Goal: Task Accomplishment & Management: Use online tool/utility

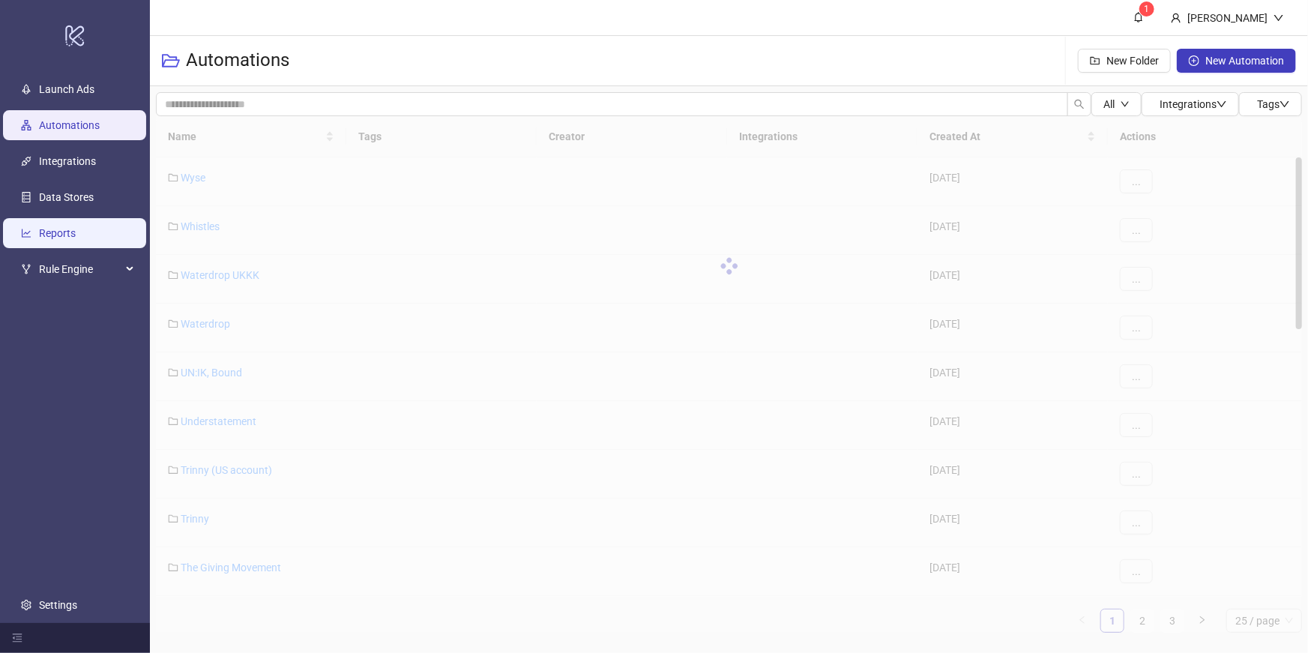
click at [76, 227] on link "Reports" at bounding box center [57, 233] width 37 height 12
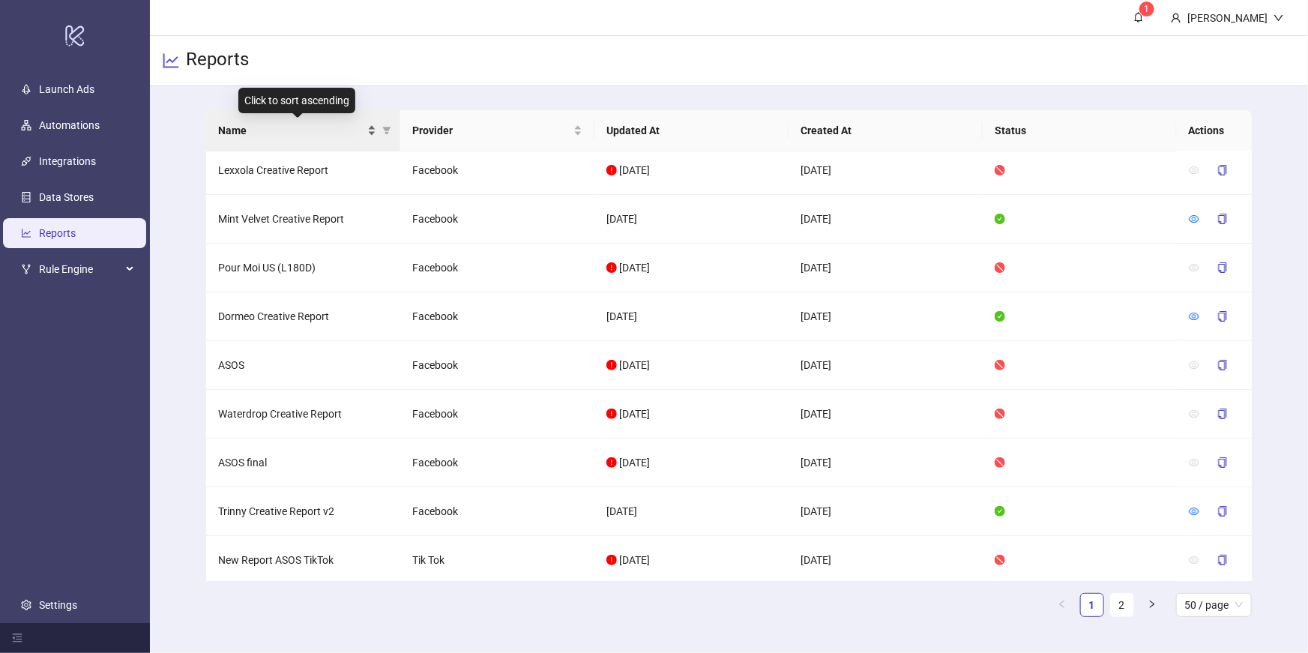
click at [363, 136] on span "Name" at bounding box center [291, 130] width 146 height 16
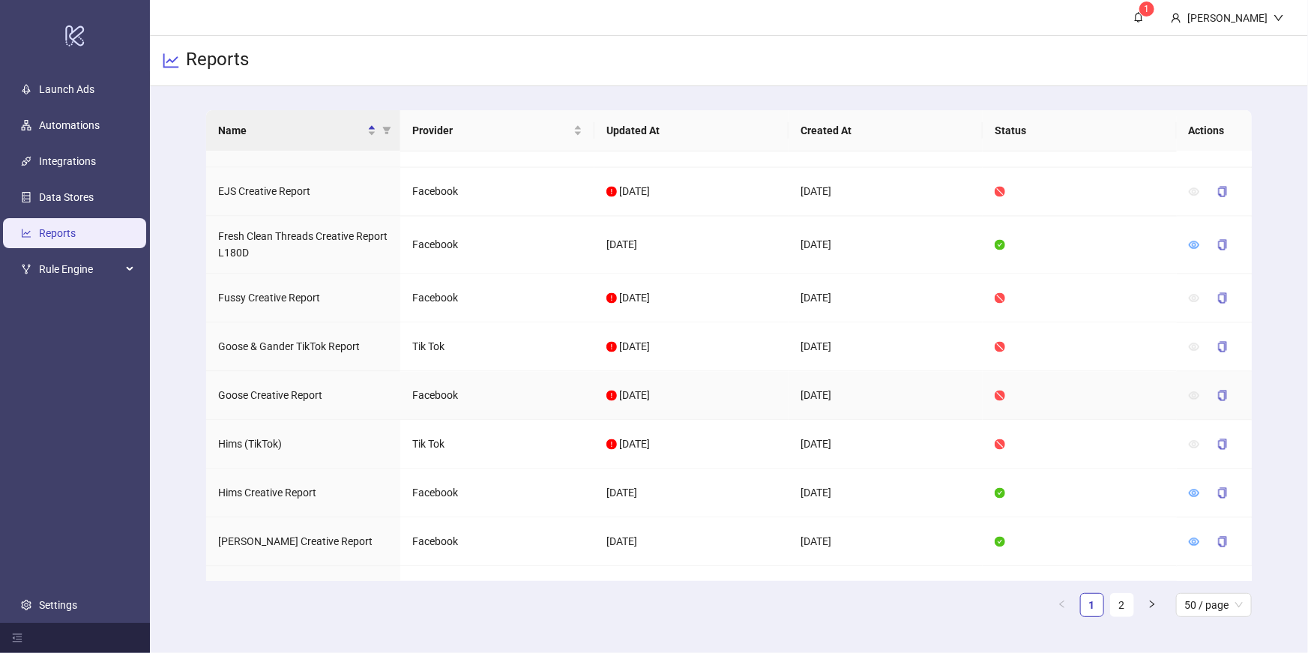
scroll to position [1042, 0]
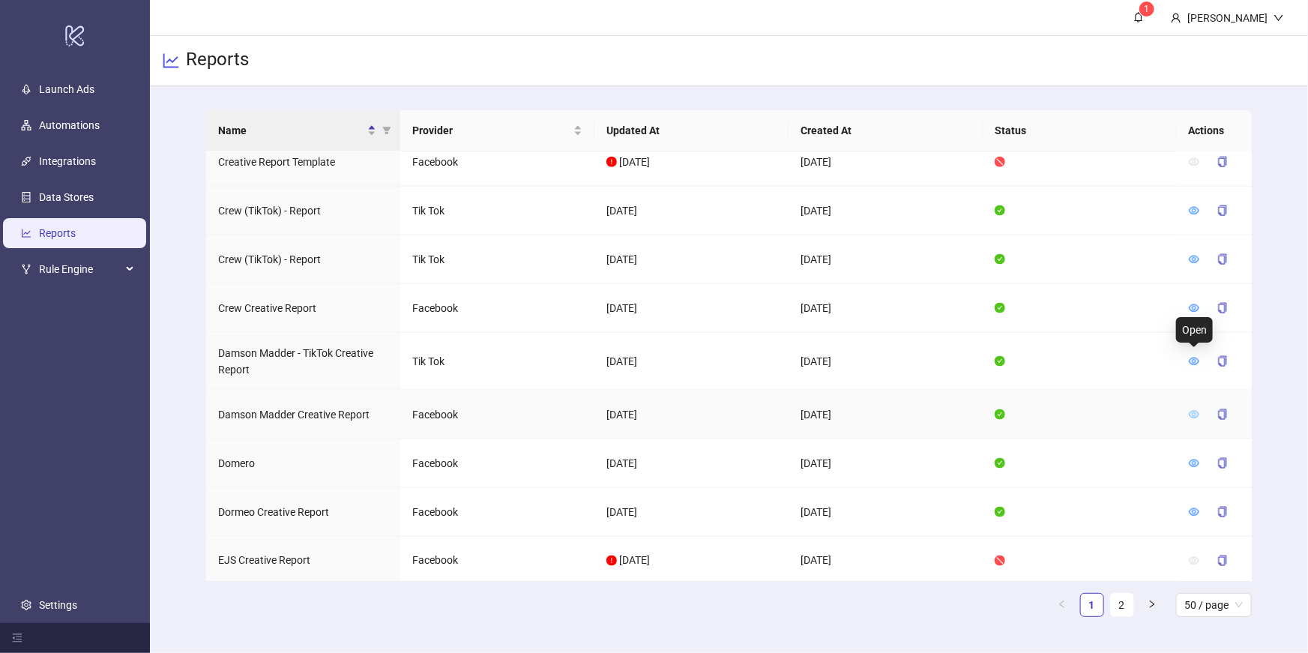
click at [1197, 409] on icon "eye" at bounding box center [1194, 414] width 10 height 10
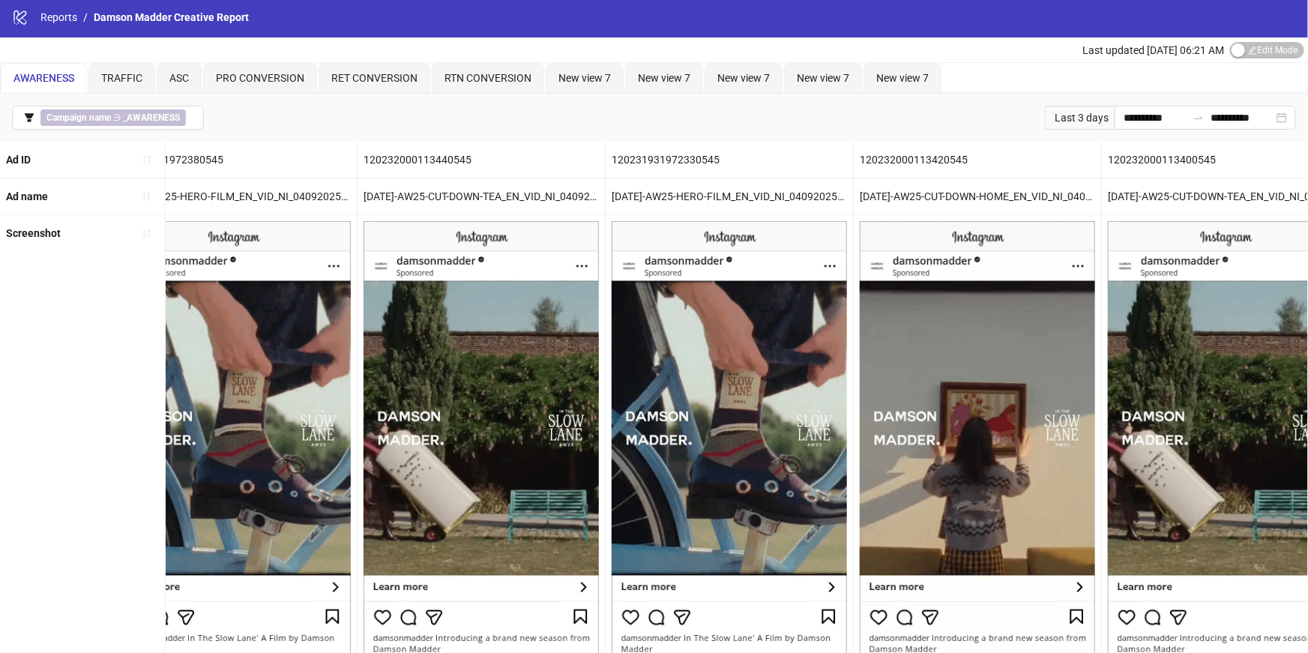
scroll to position [0, 3816]
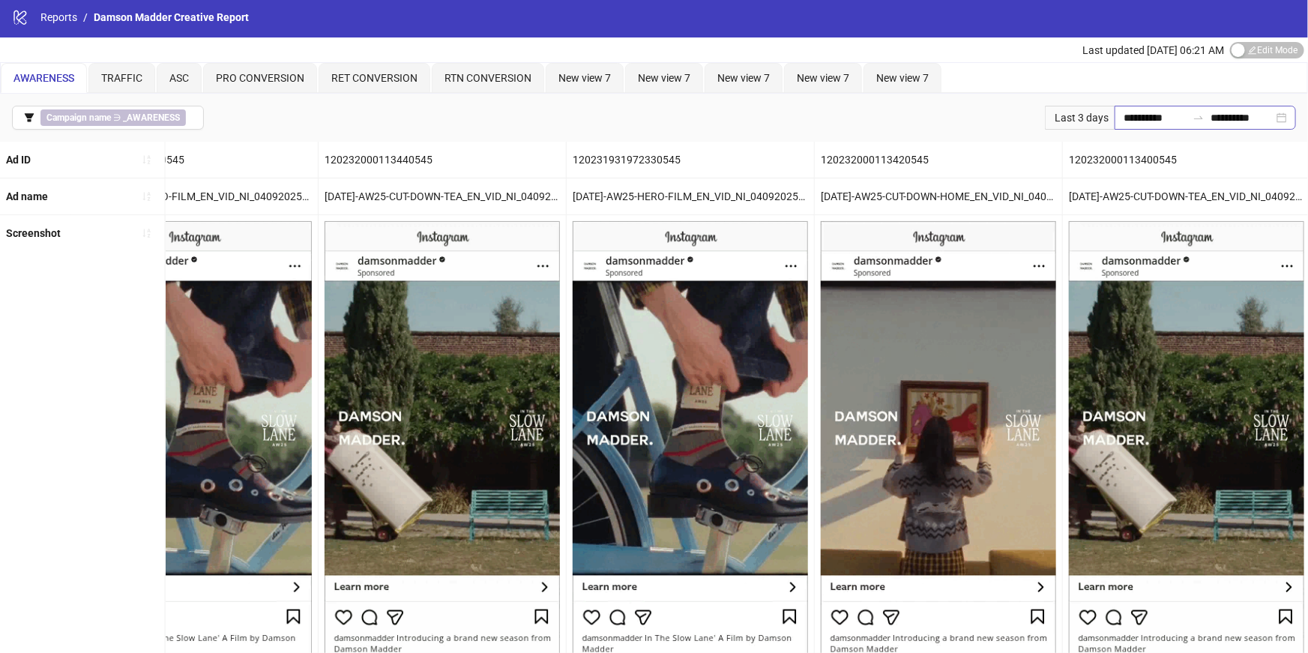
click at [1114, 116] on div "**********" at bounding box center [1204, 118] width 181 height 24
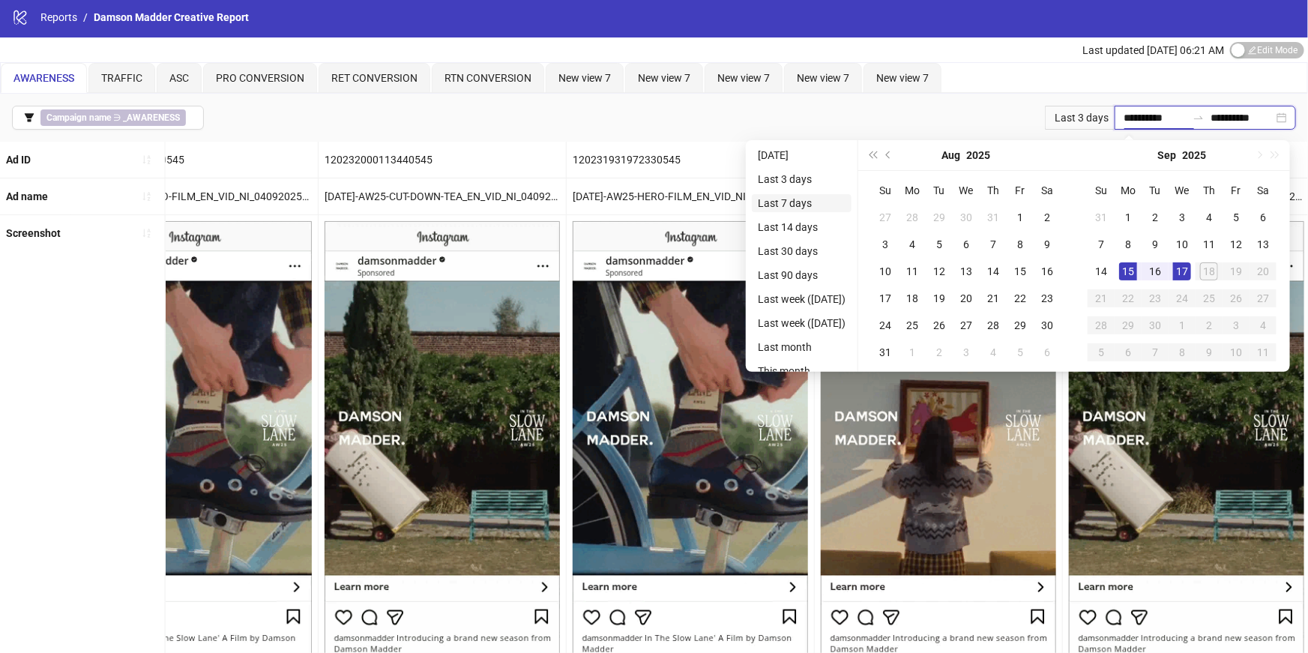
type input "**********"
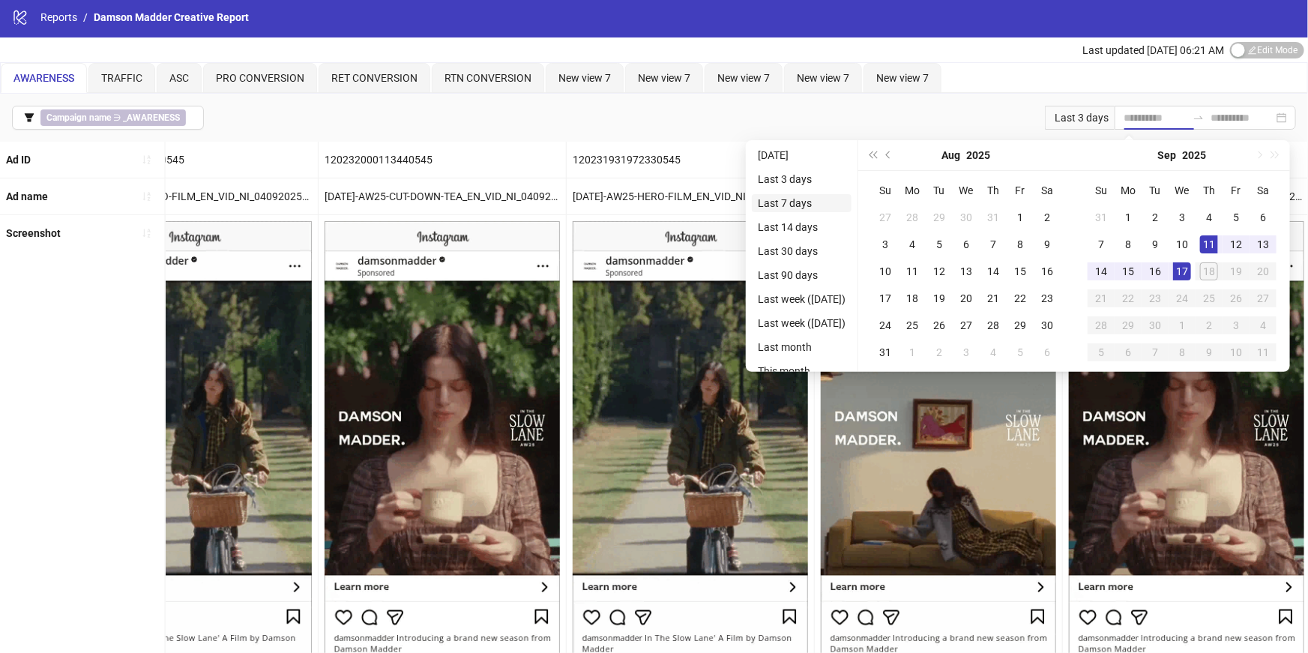
click at [783, 199] on li "Last 7 days" at bounding box center [802, 203] width 100 height 18
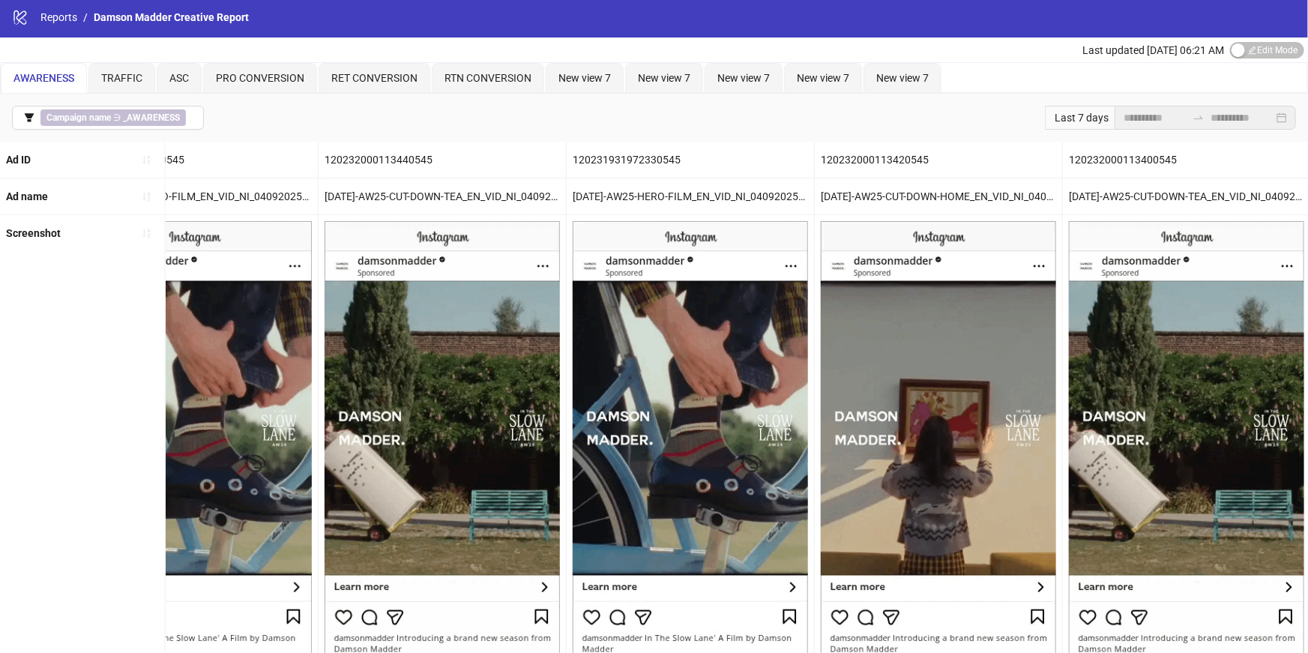
click at [1086, 124] on div "Last 7 days" at bounding box center [1080, 118] width 70 height 24
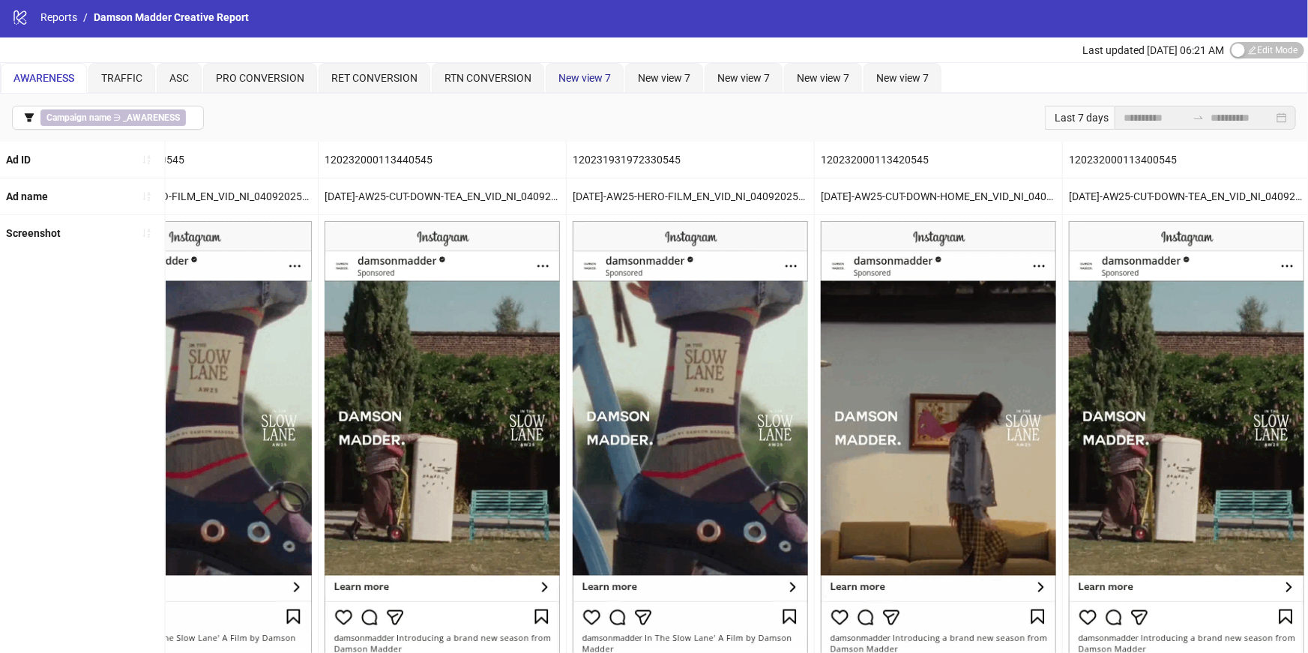
click at [577, 83] on div "New view 7" at bounding box center [584, 78] width 52 height 16
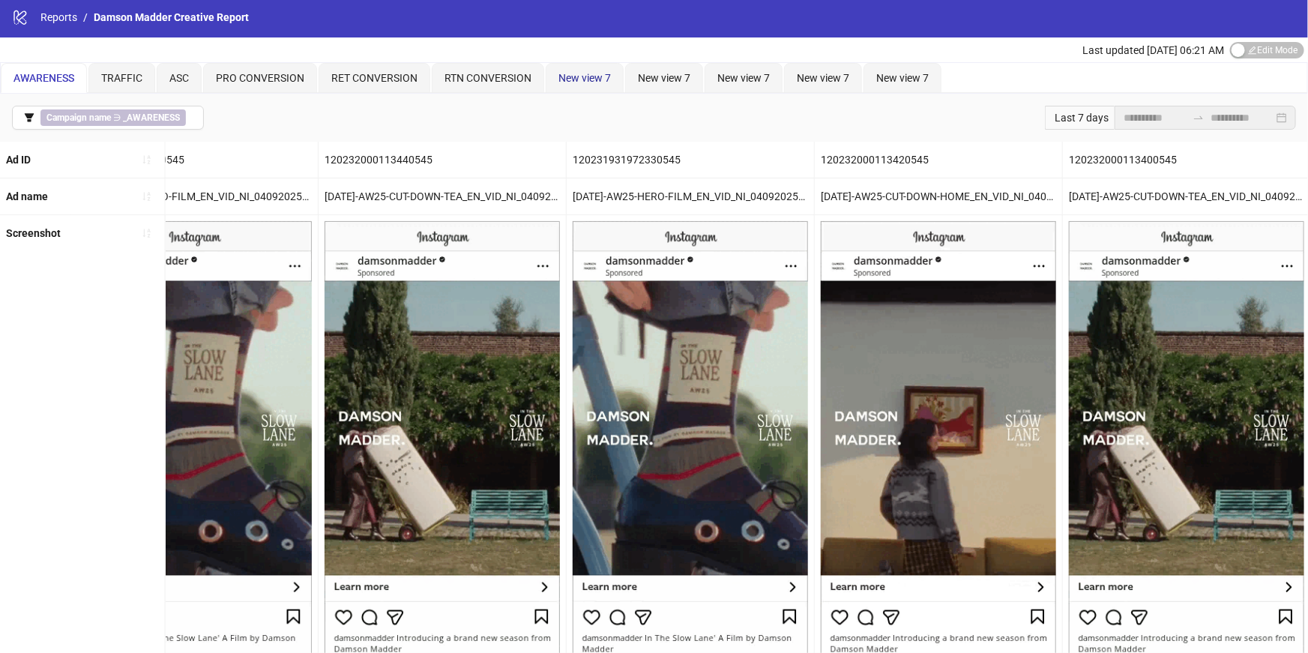
scroll to position [0, 0]
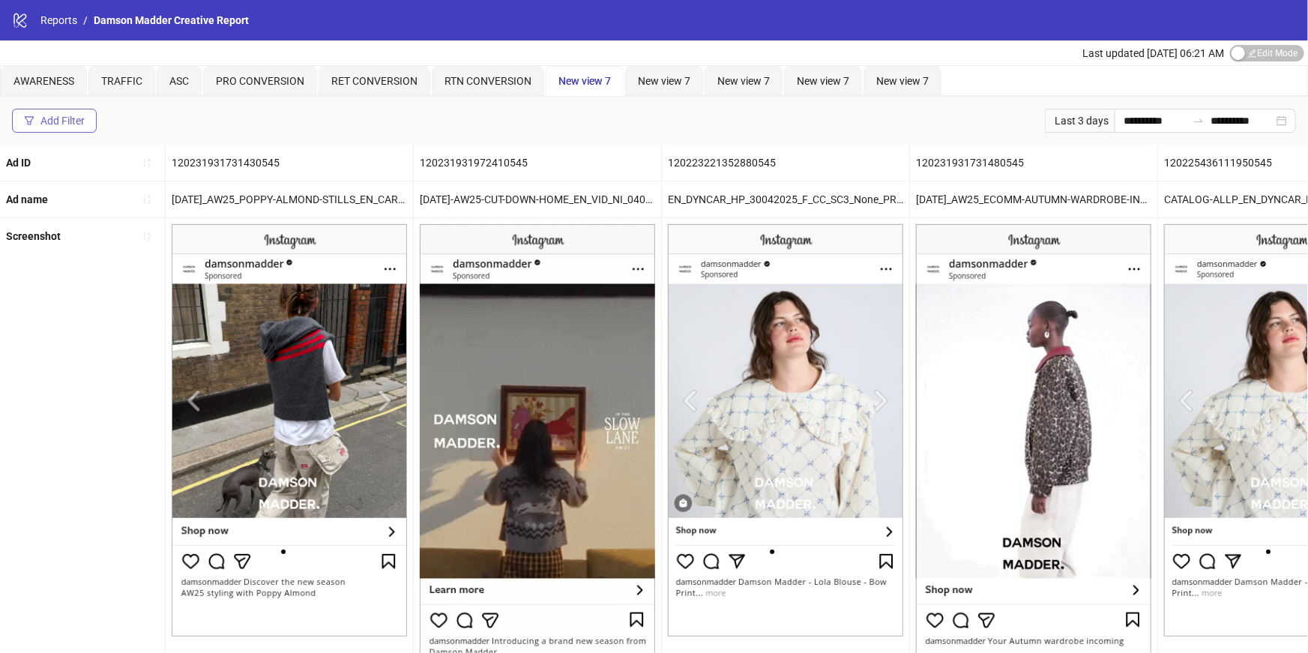
click at [81, 118] on div "Add Filter" at bounding box center [62, 121] width 44 height 12
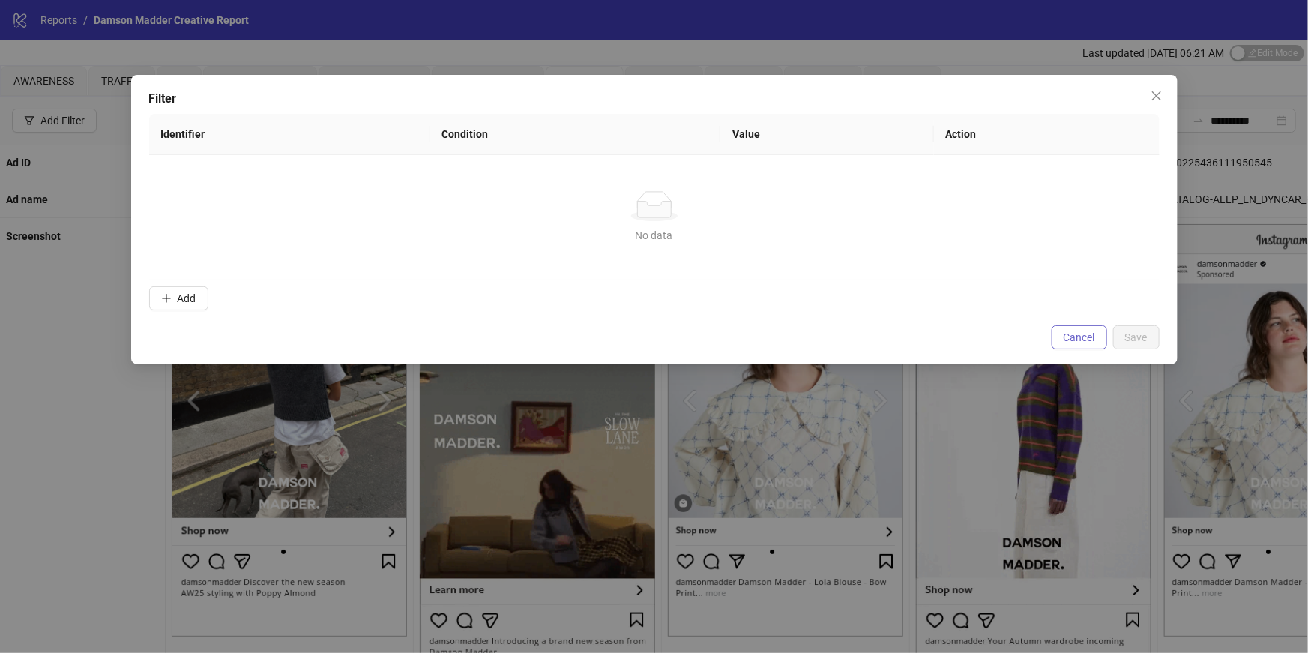
click at [1069, 345] on button "Cancel" at bounding box center [1078, 337] width 55 height 24
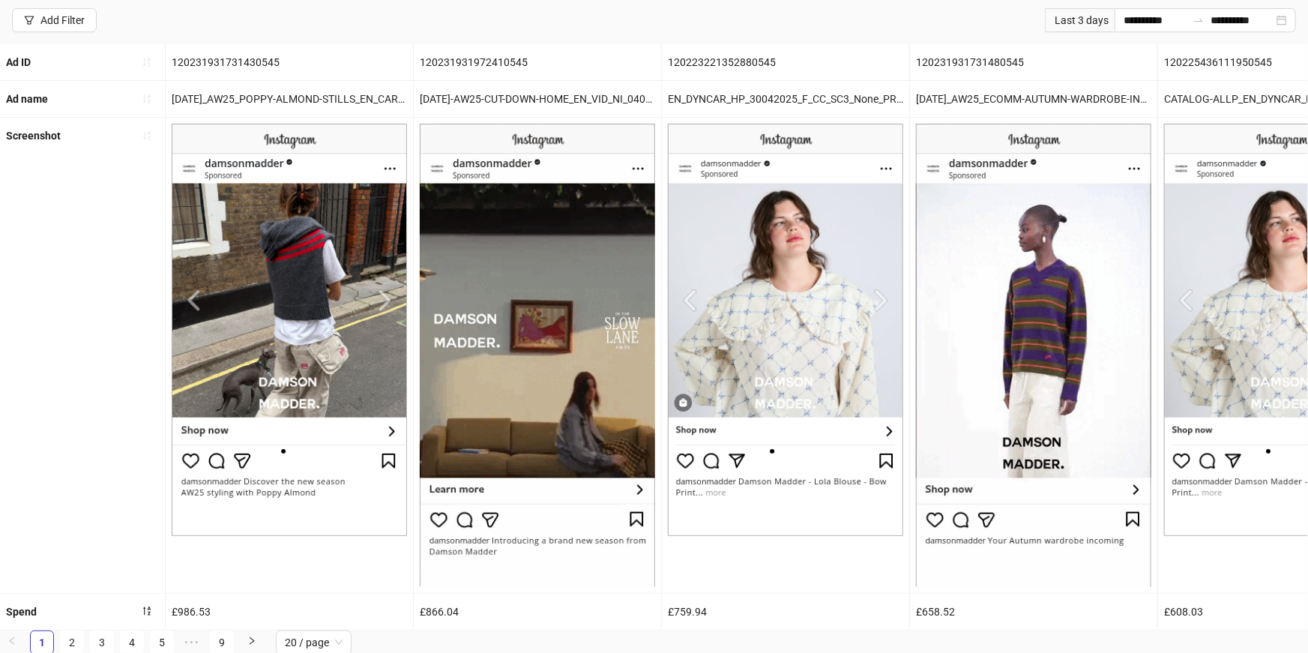
scroll to position [100, 0]
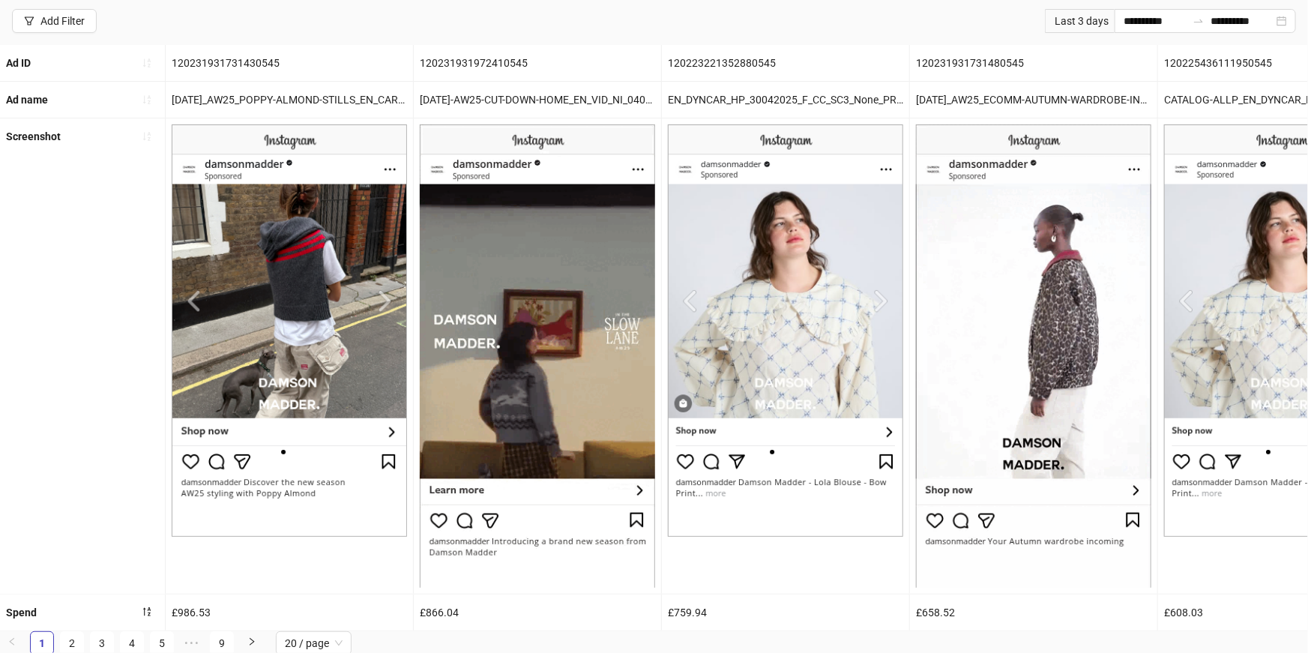
click at [384, 299] on img at bounding box center [289, 330] width 235 height 412
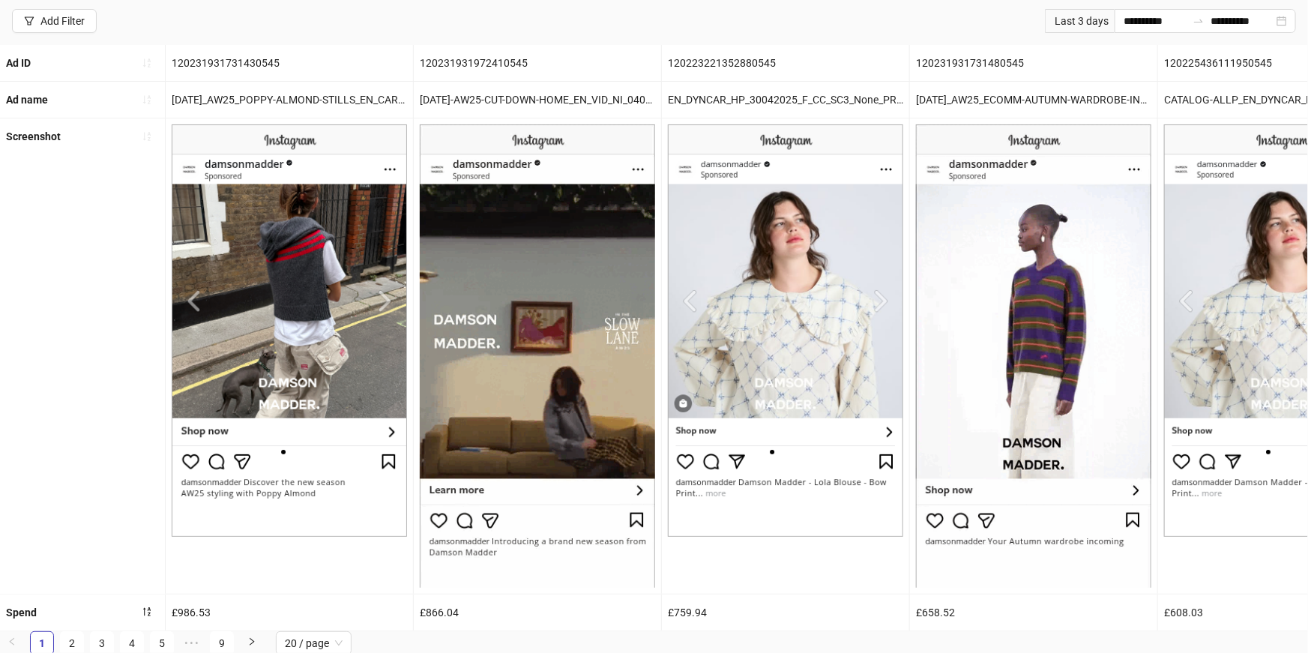
click at [383, 304] on img at bounding box center [289, 330] width 235 height 412
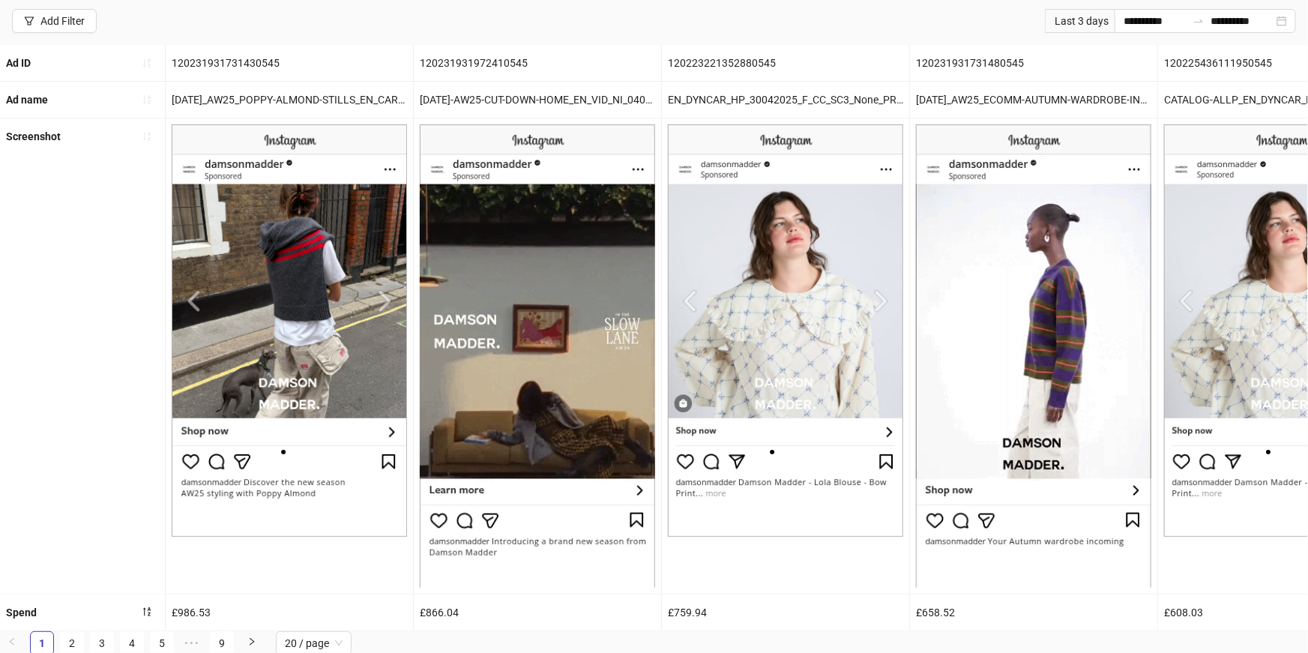
click at [383, 304] on img at bounding box center [289, 330] width 235 height 412
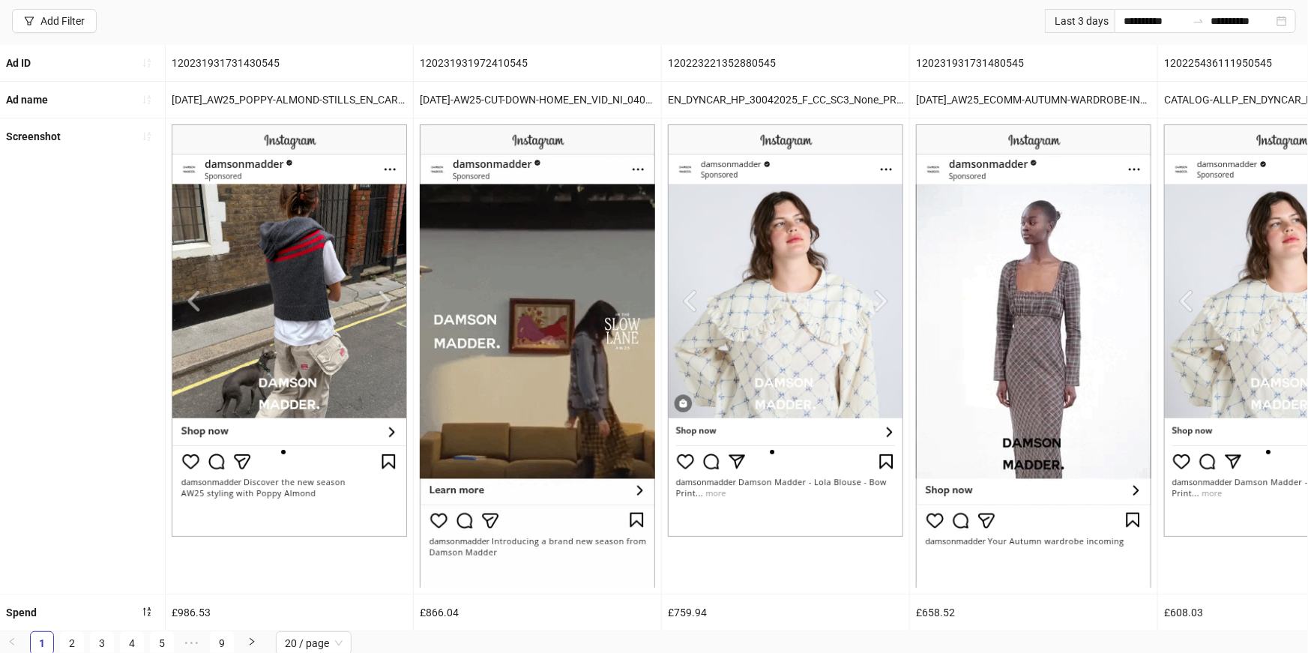
click at [338, 362] on img at bounding box center [289, 330] width 235 height 412
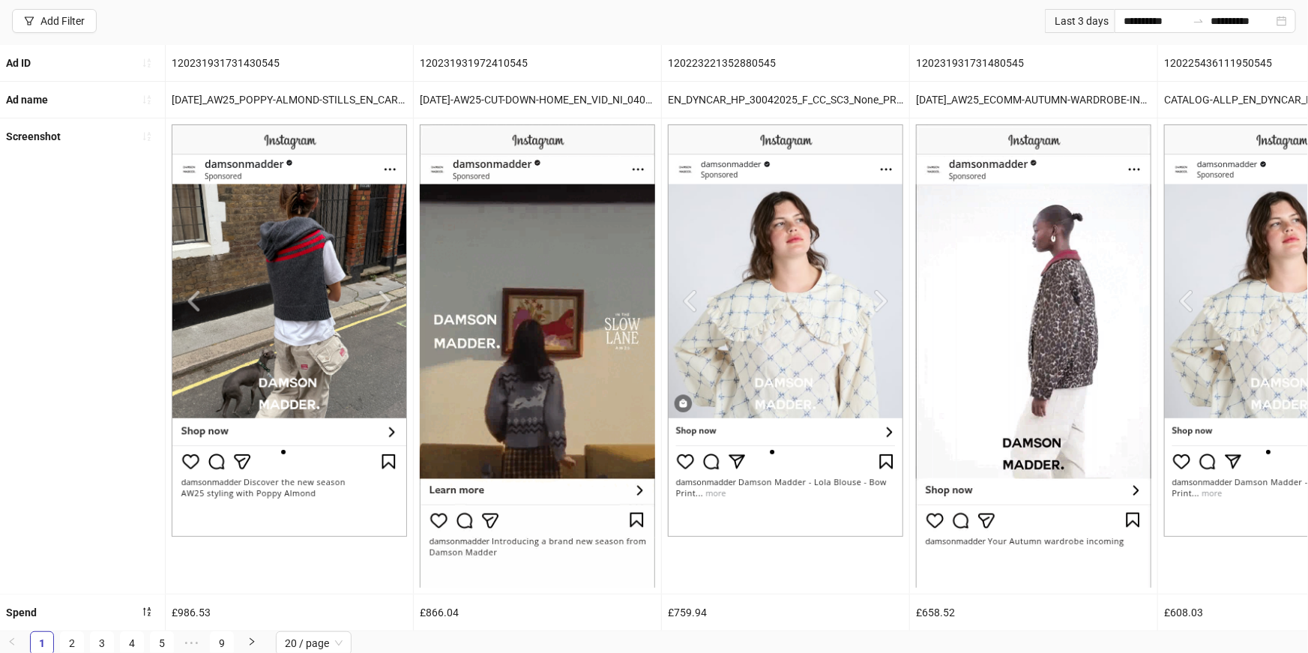
click at [287, 273] on img at bounding box center [289, 330] width 235 height 412
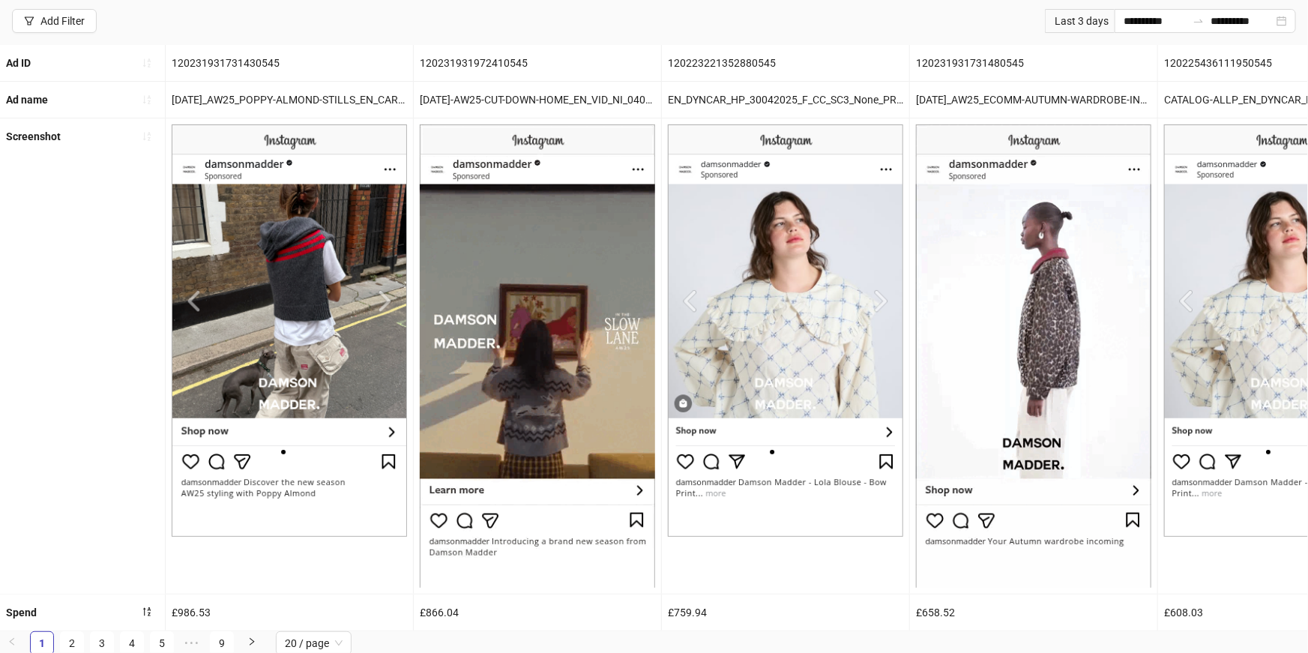
click at [385, 301] on img at bounding box center [289, 330] width 235 height 412
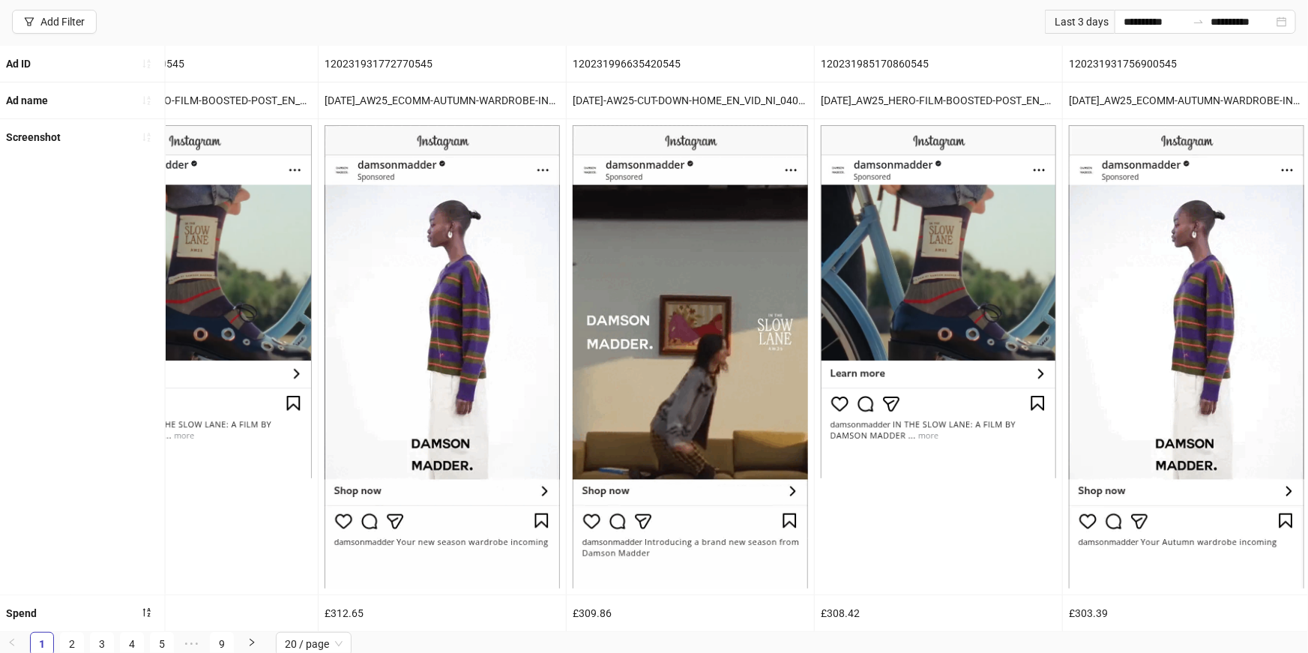
scroll to position [0, 0]
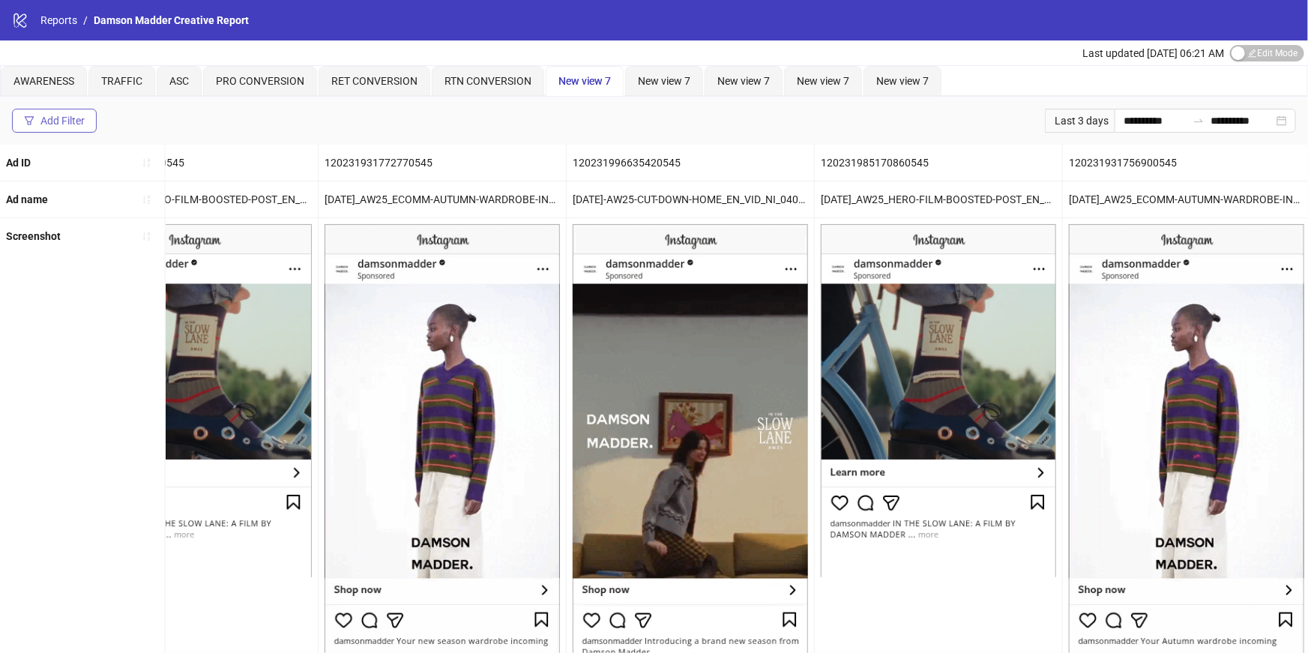
click at [76, 119] on div "Add Filter" at bounding box center [62, 121] width 44 height 12
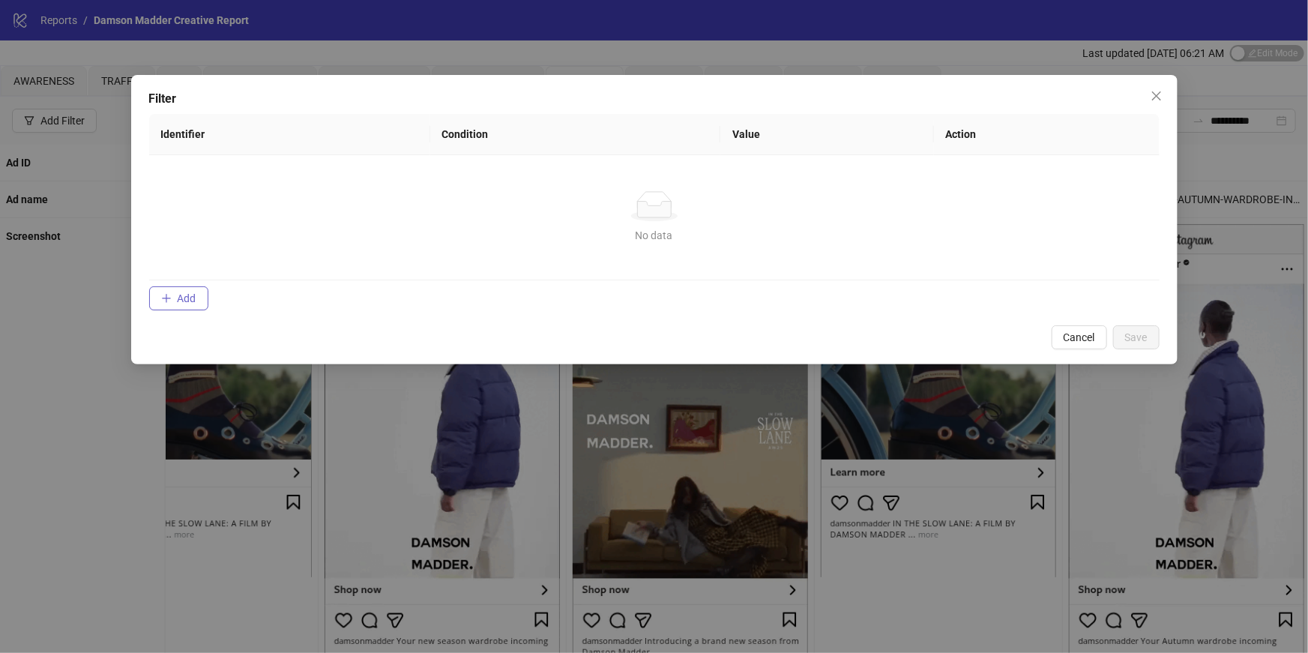
click at [180, 306] on button "Add" at bounding box center [178, 298] width 59 height 24
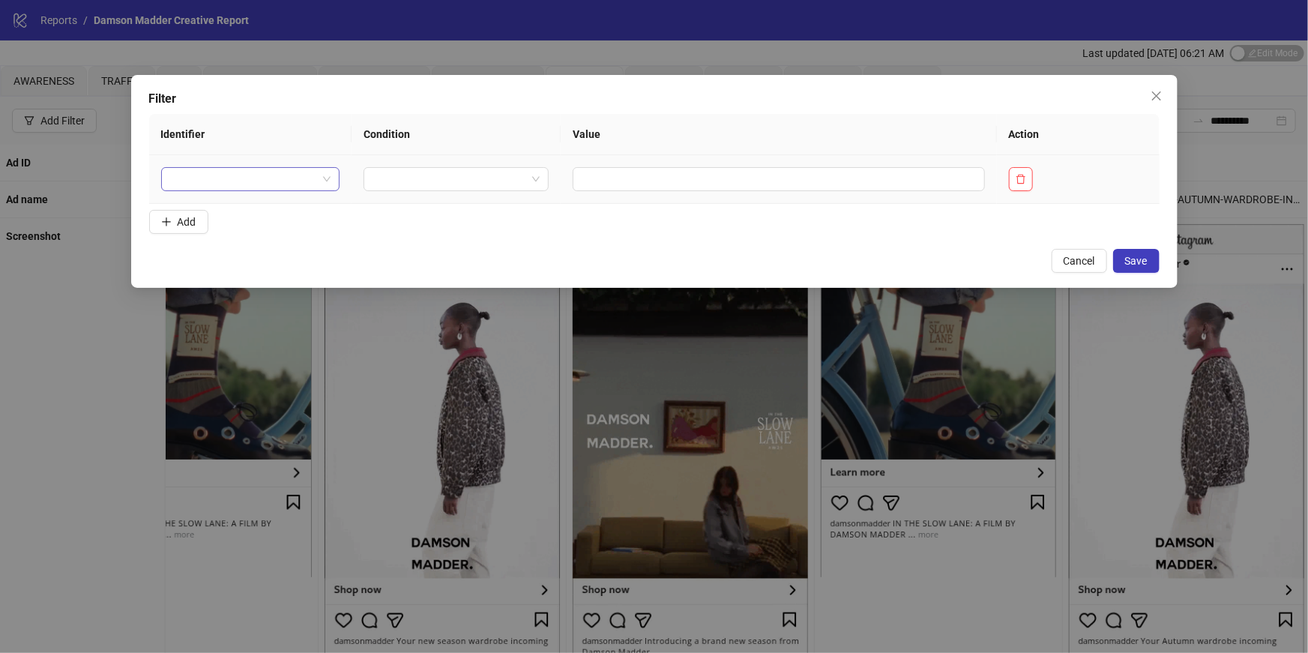
click at [301, 181] on input "search" at bounding box center [243, 179] width 147 height 22
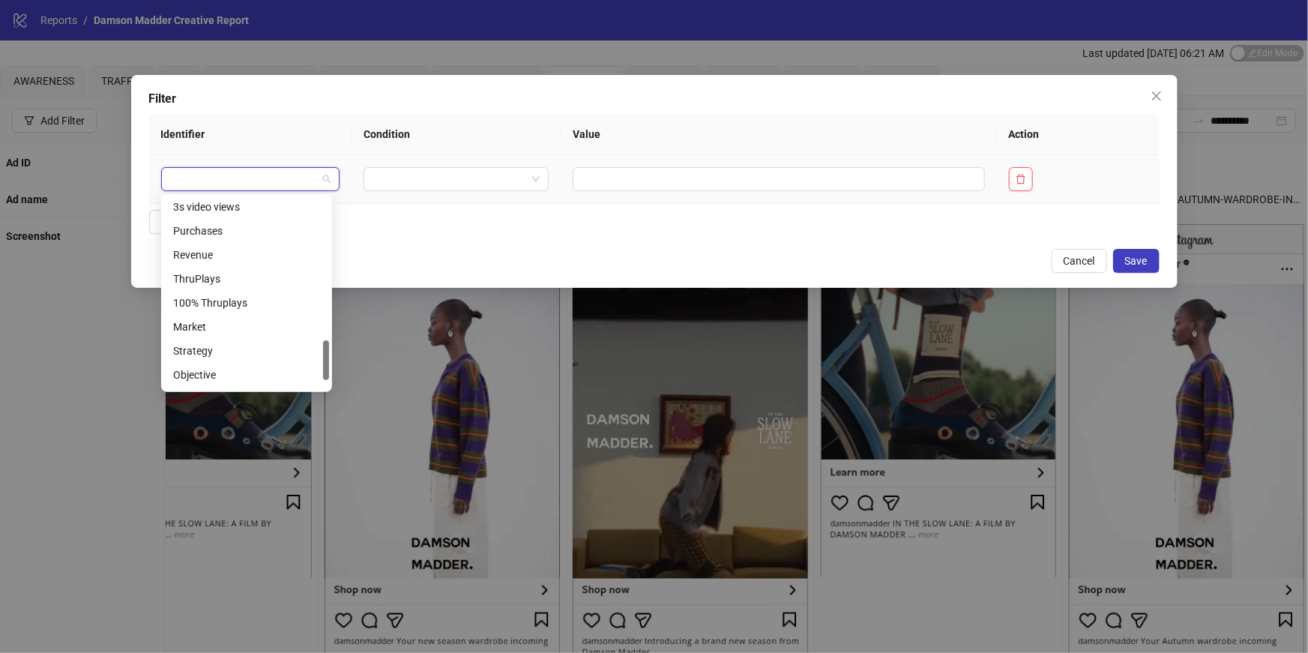
scroll to position [719, 0]
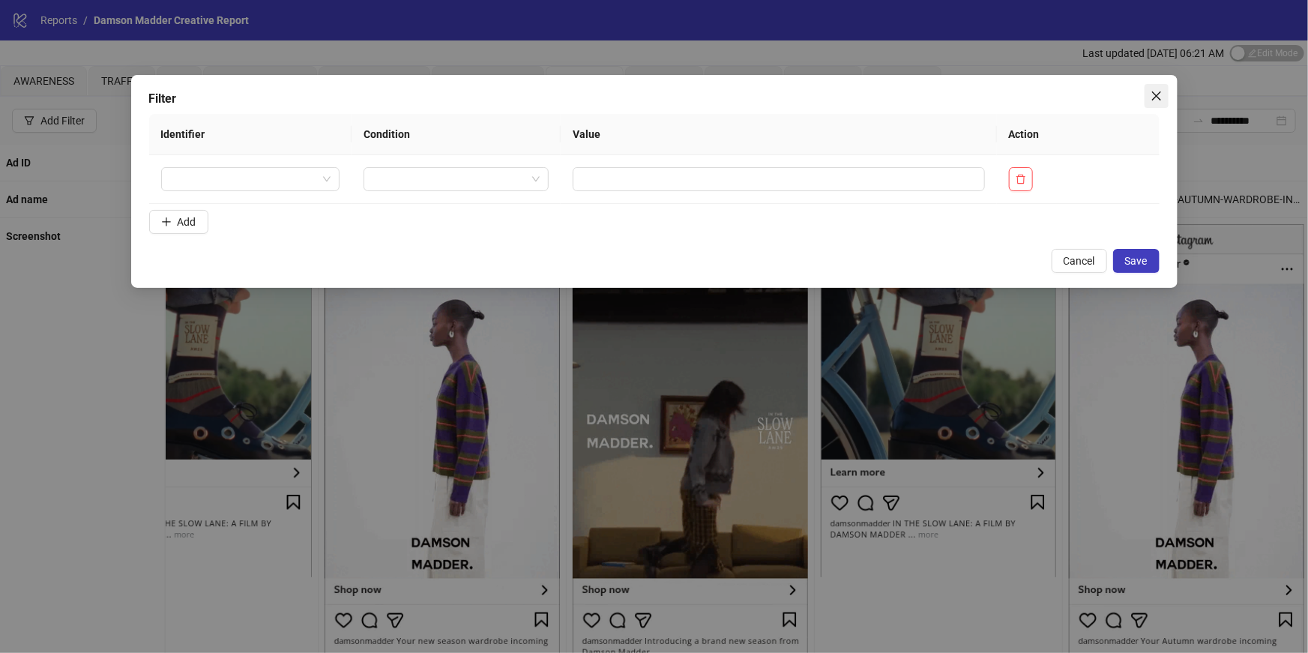
click at [1156, 93] on icon "close" at bounding box center [1156, 96] width 12 height 12
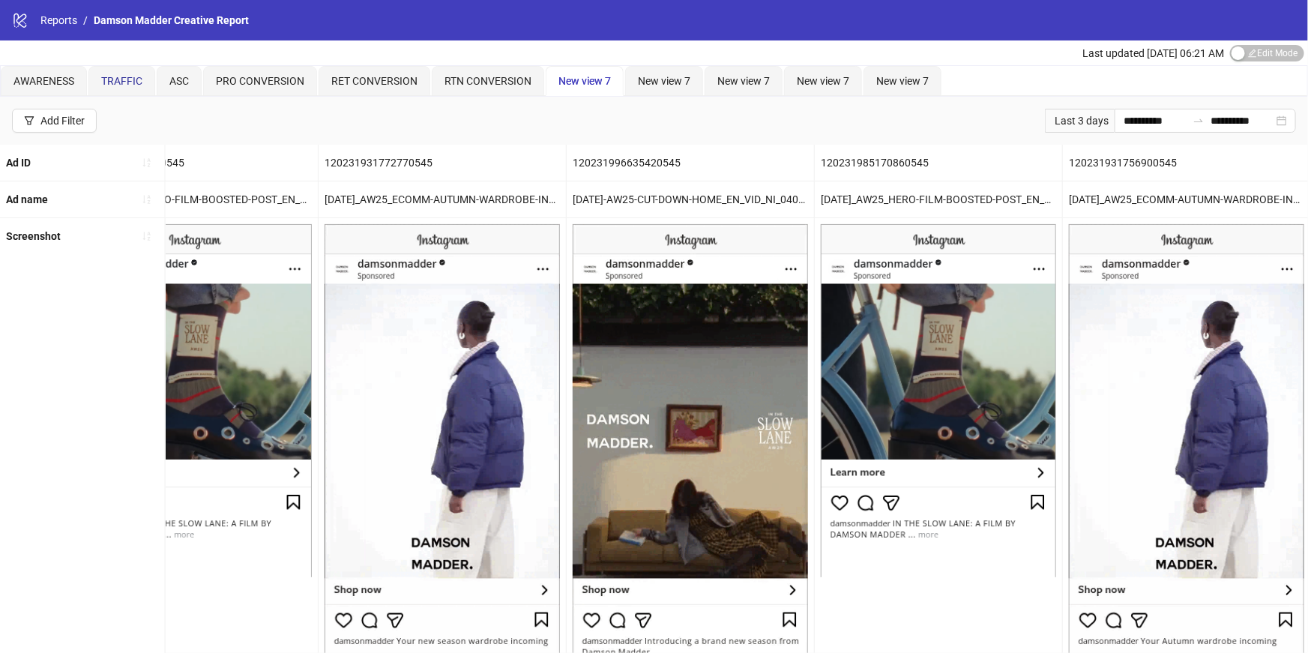
click at [124, 78] on span "TRAFFIC" at bounding box center [121, 81] width 41 height 12
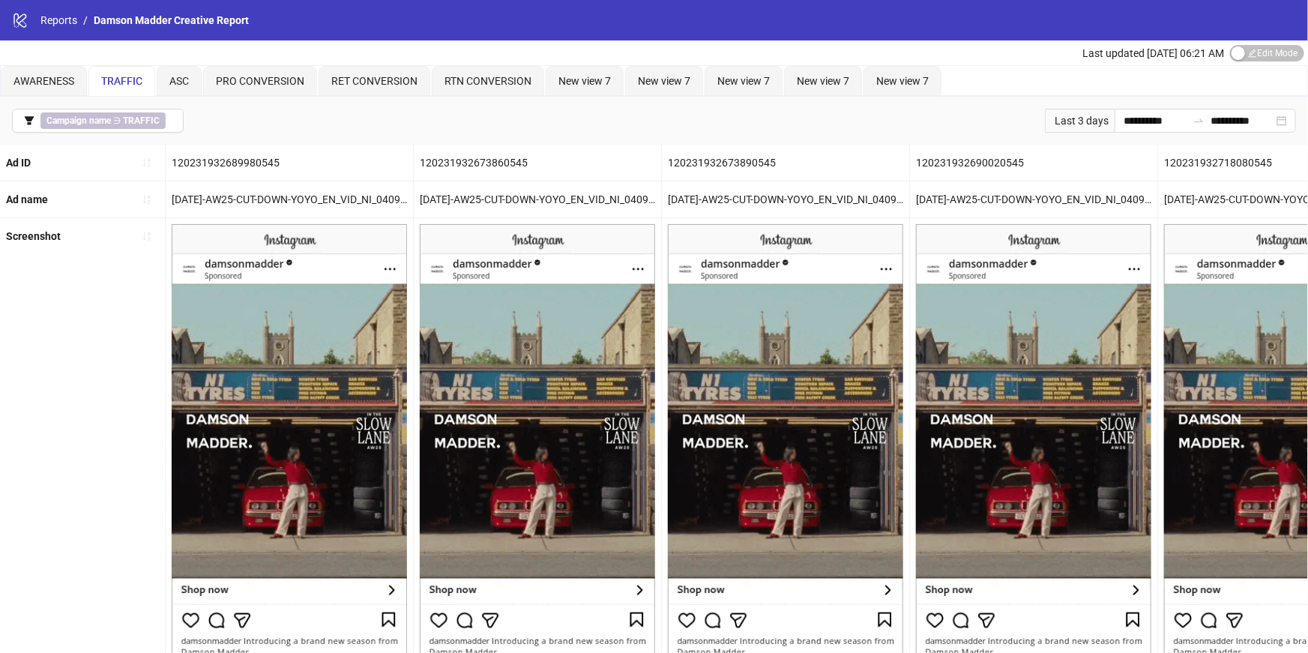
scroll to position [1, 0]
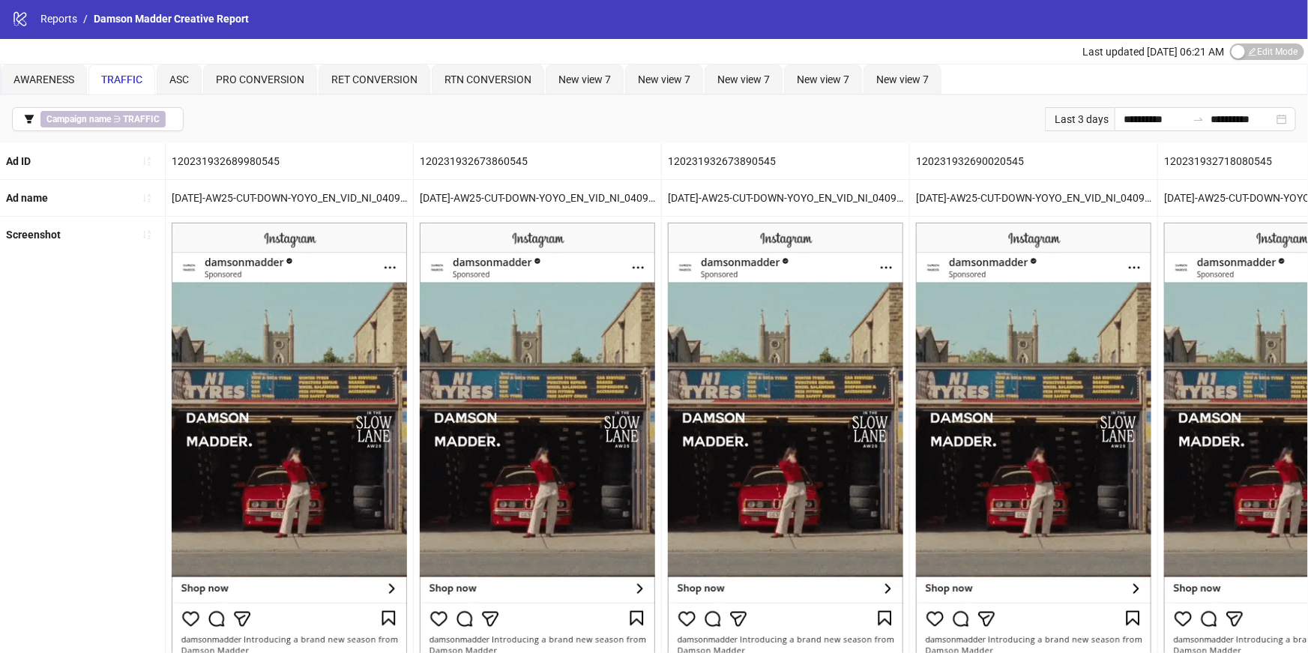
click at [761, 265] on img at bounding box center [785, 454] width 235 height 462
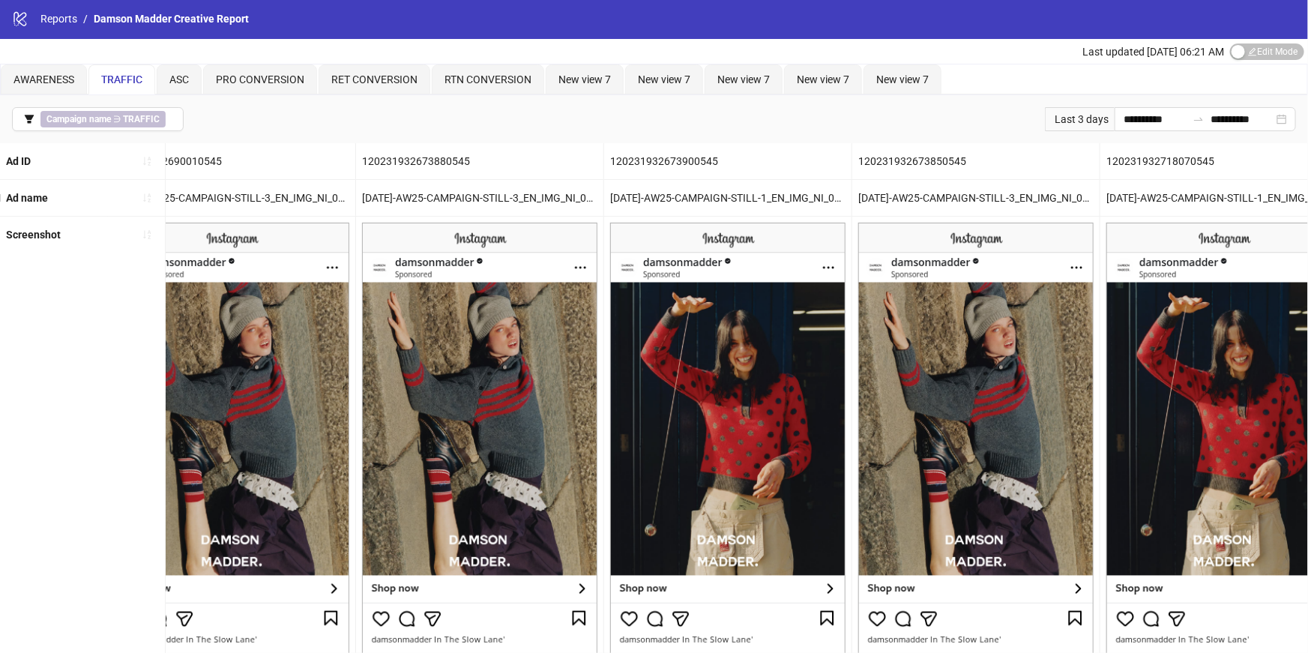
scroll to position [0, 2577]
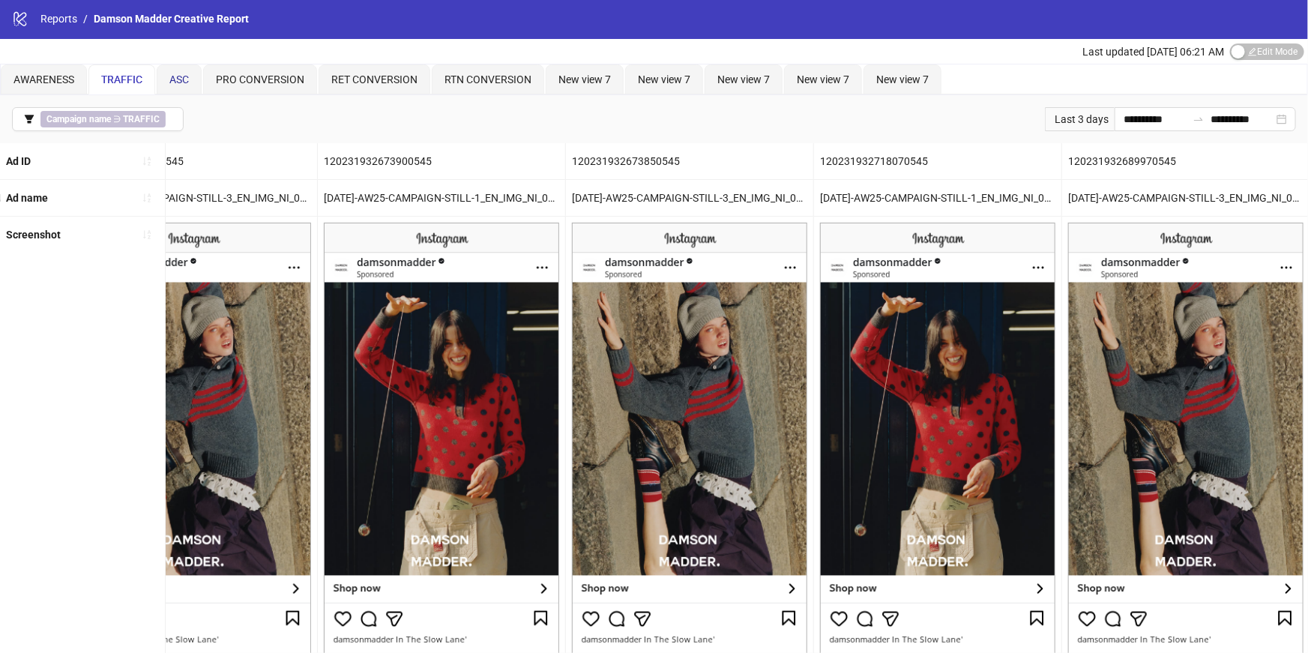
click at [187, 79] on span "ASC" at bounding box center [178, 79] width 19 height 12
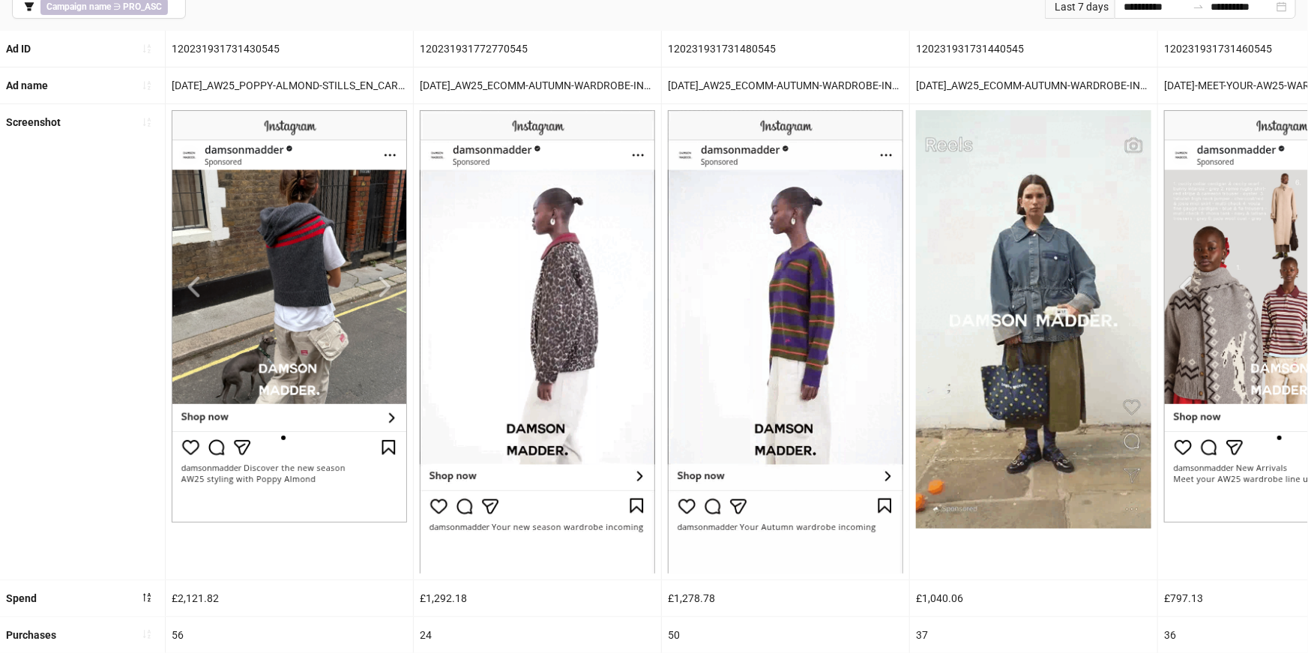
scroll to position [117, 0]
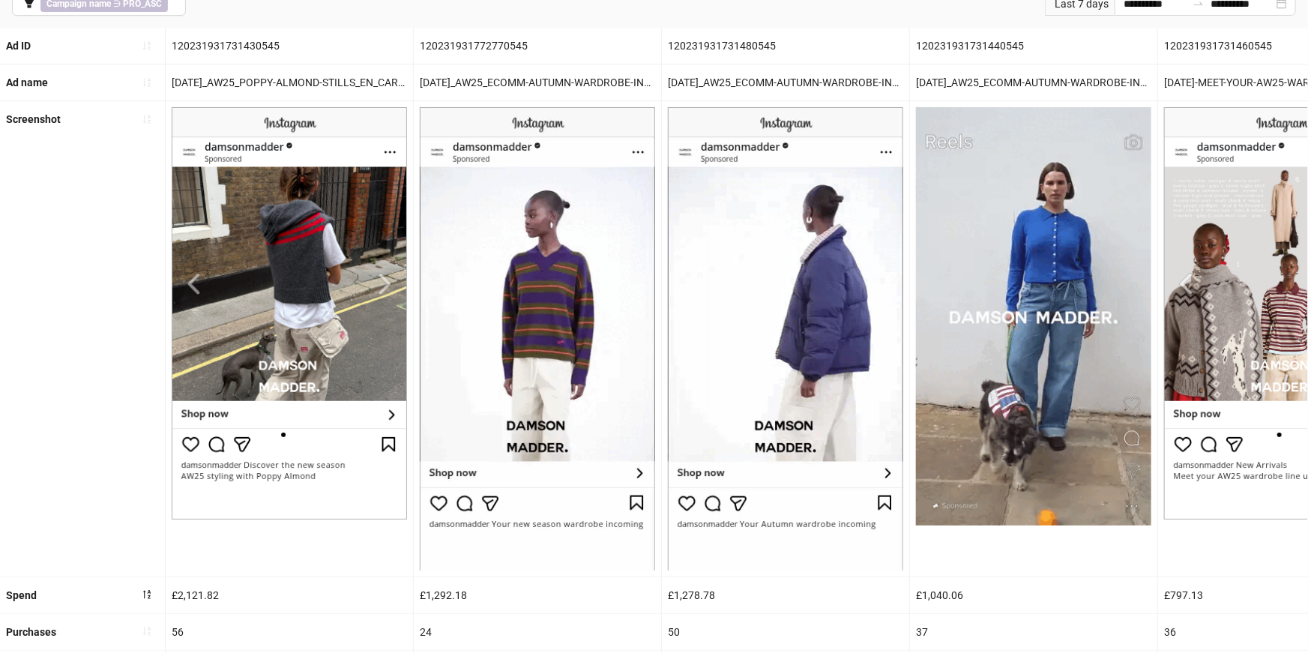
click at [377, 273] on img at bounding box center [289, 313] width 235 height 412
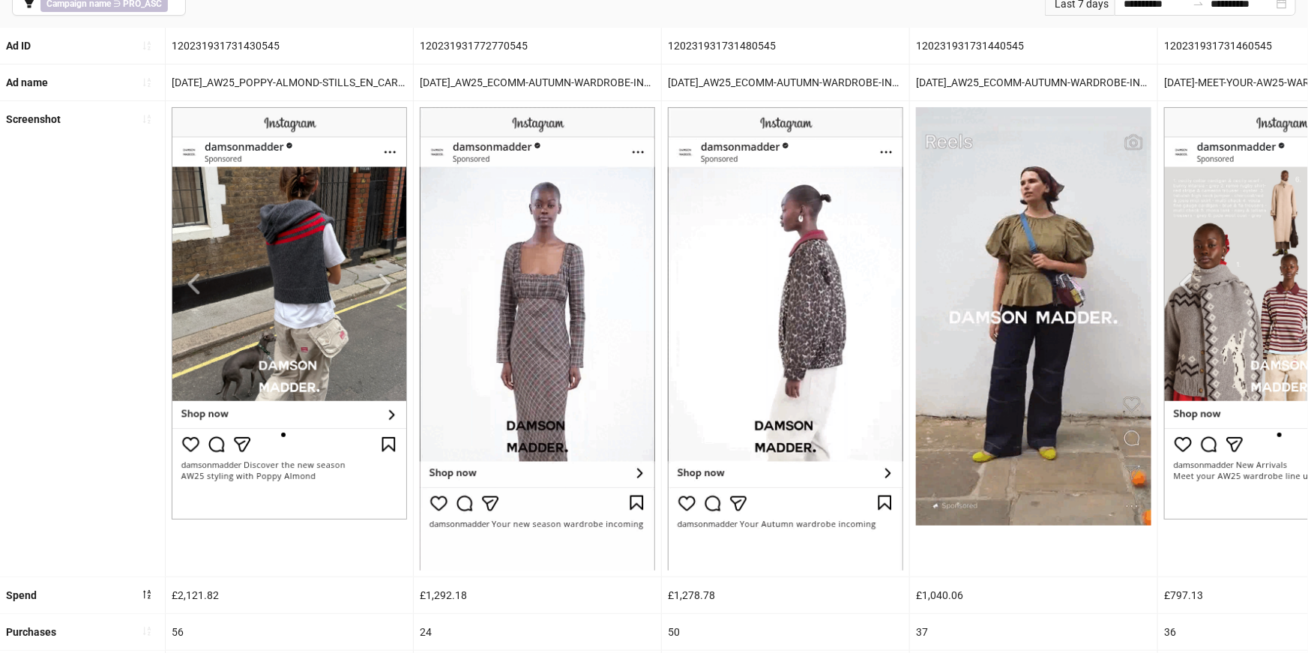
click at [378, 283] on img at bounding box center [289, 313] width 235 height 412
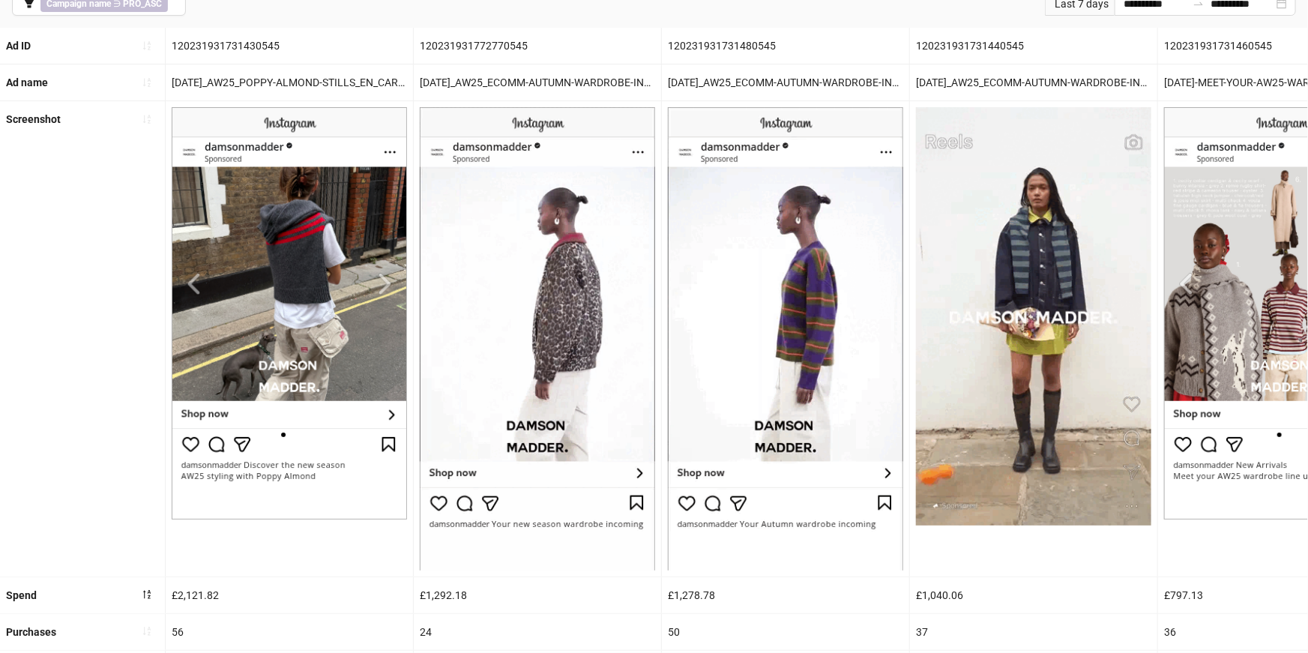
click at [381, 284] on img at bounding box center [289, 313] width 235 height 412
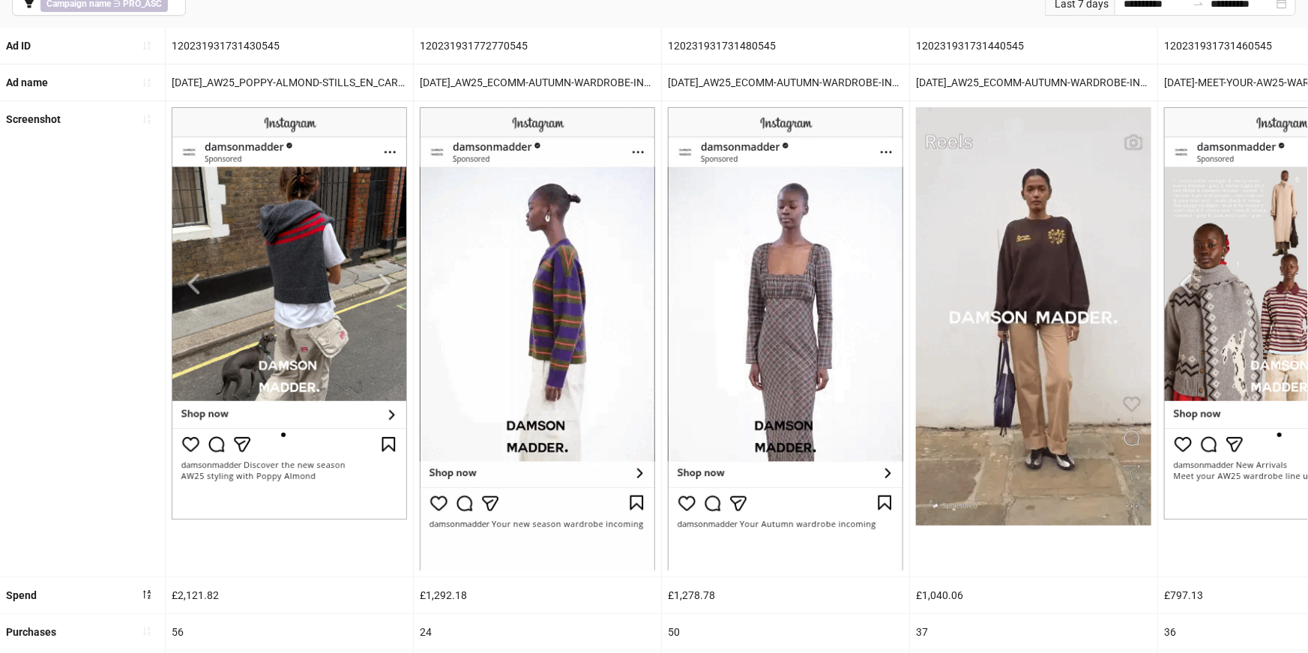
click at [381, 284] on img at bounding box center [289, 313] width 235 height 412
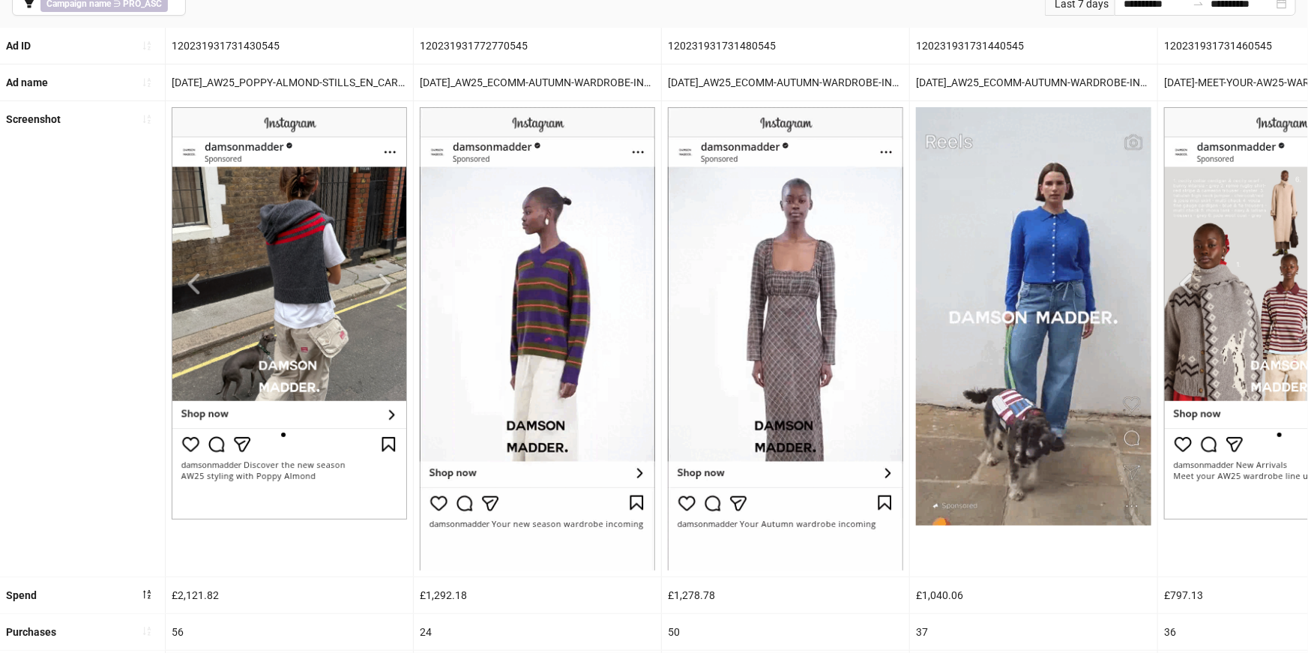
click at [386, 286] on img at bounding box center [289, 313] width 235 height 412
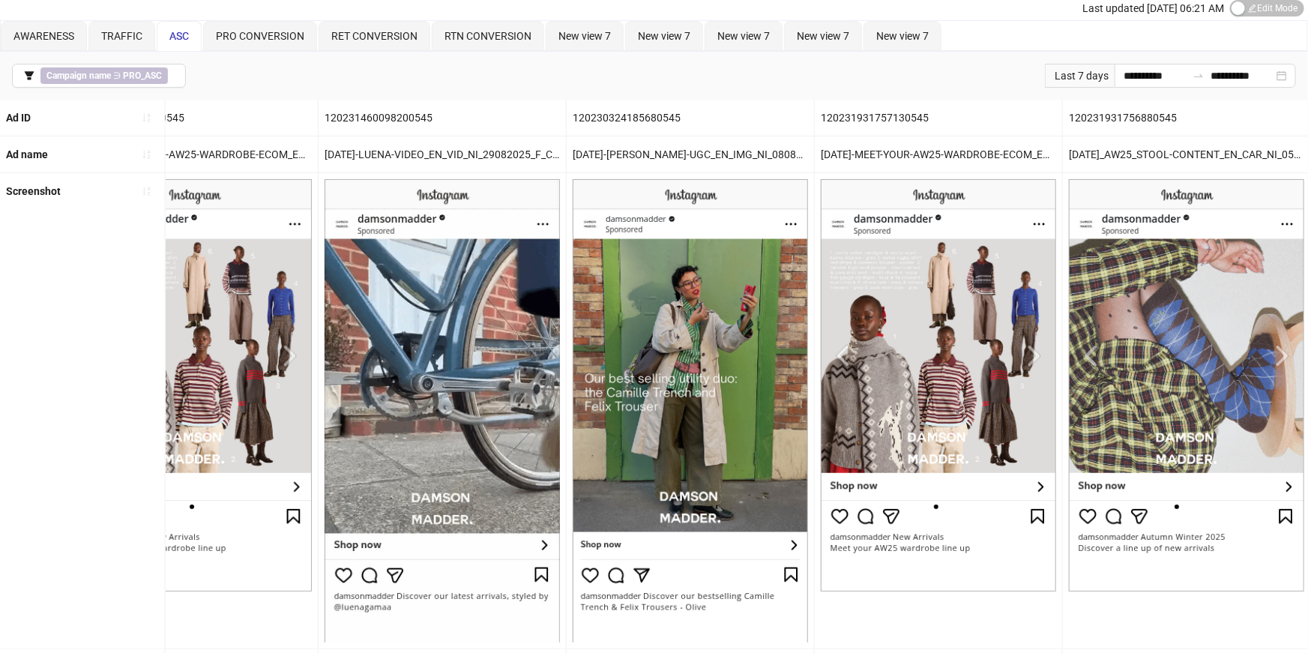
scroll to position [20, 0]
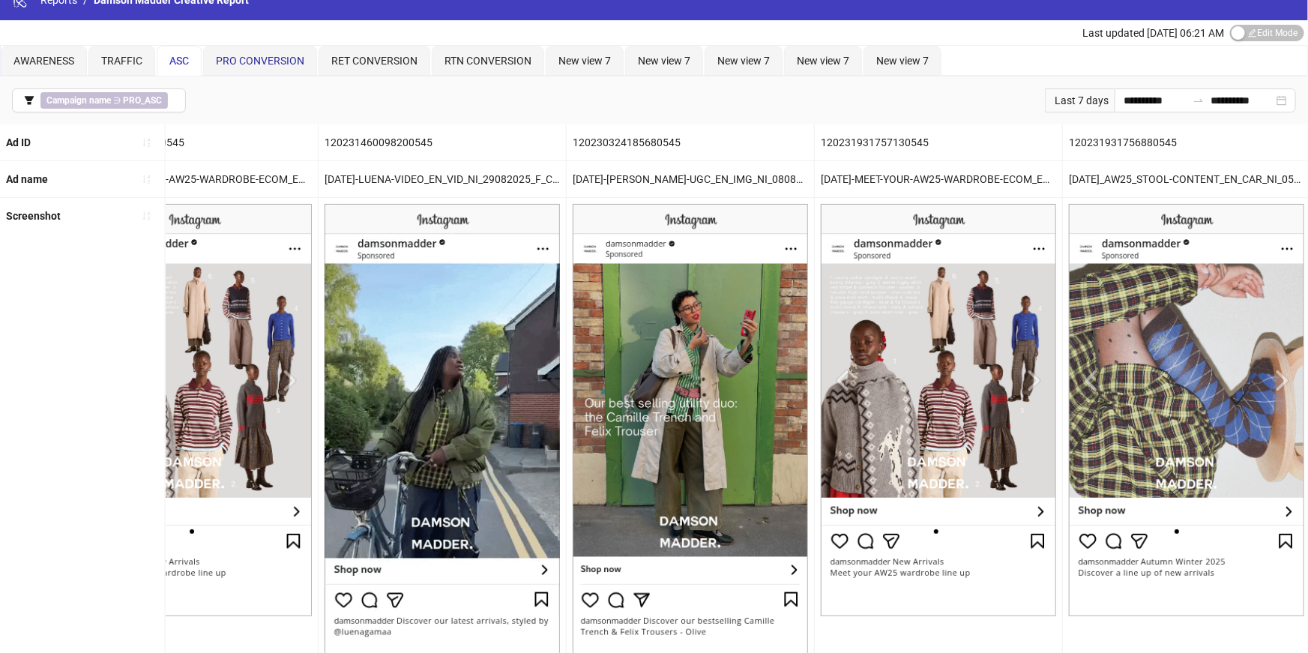
click at [255, 65] on span "PRO CONVERSION" at bounding box center [260, 61] width 88 height 12
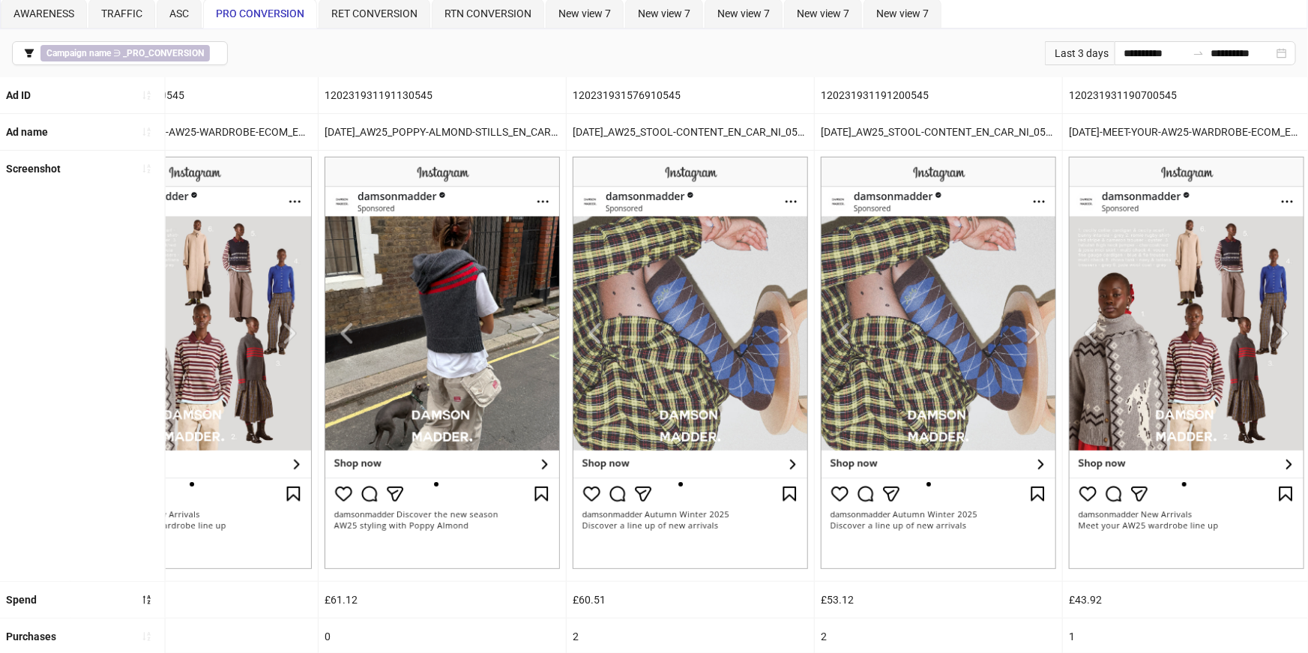
scroll to position [0, 0]
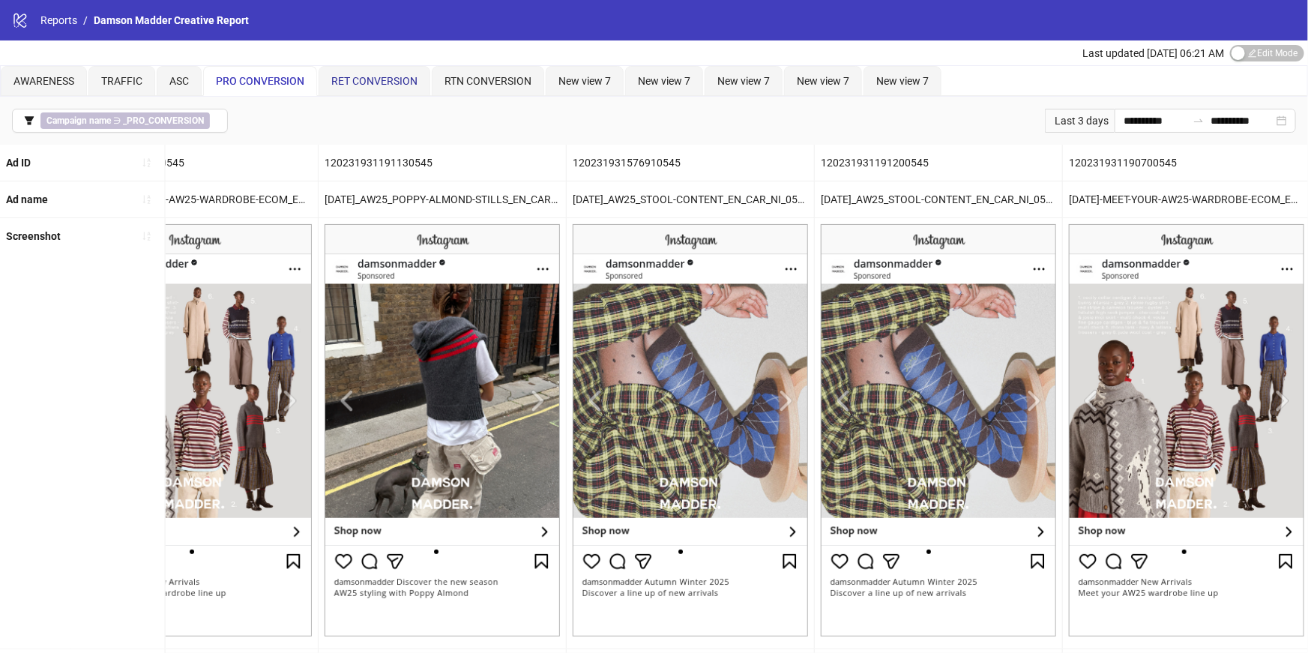
click at [386, 83] on span "RET CONVERSION" at bounding box center [374, 81] width 86 height 12
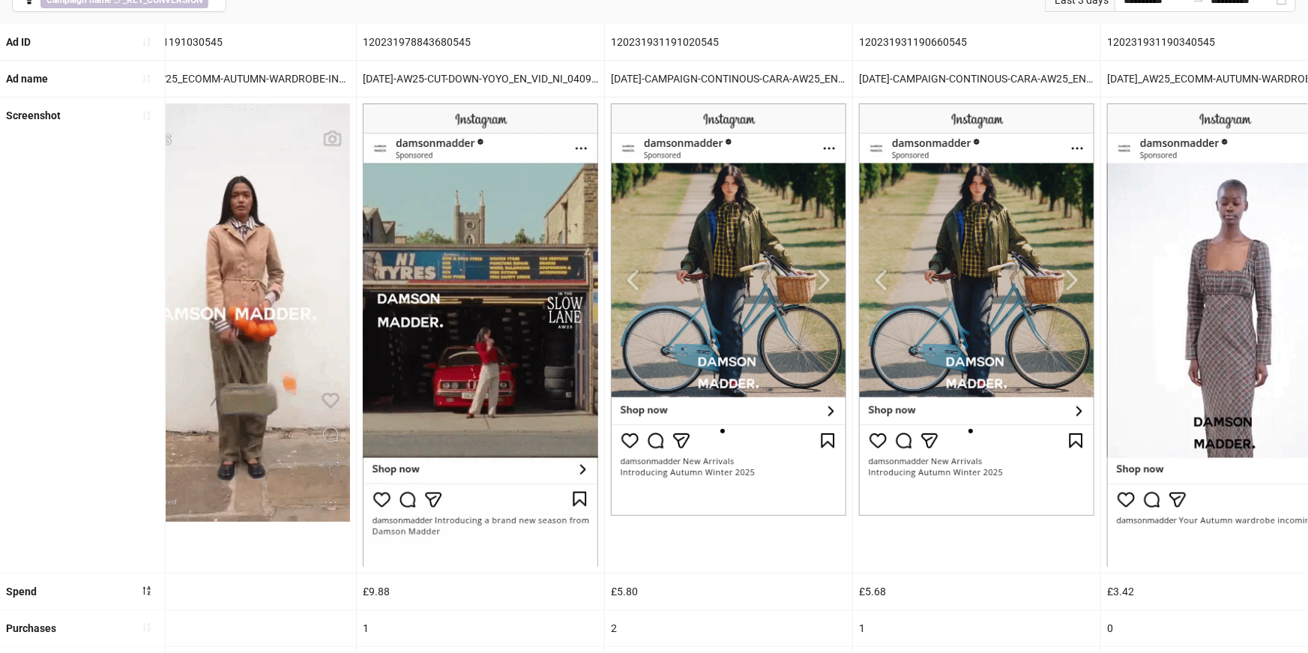
scroll to position [0, 3816]
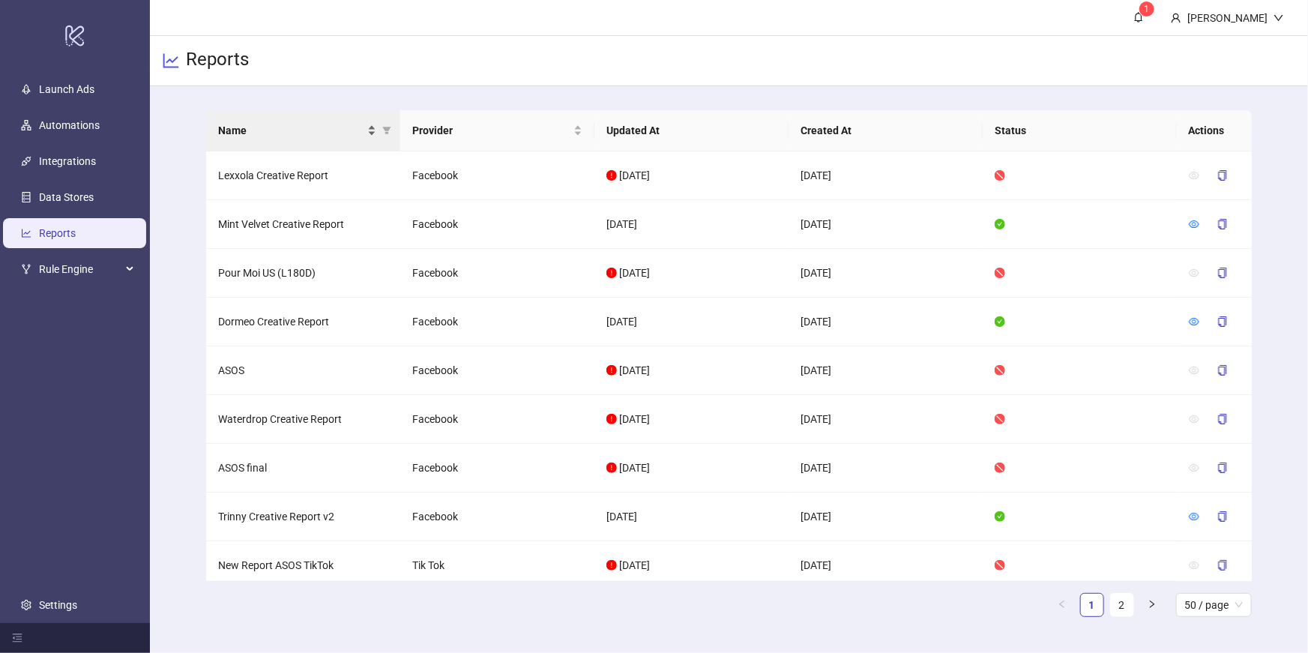
click at [375, 124] on div "Name" at bounding box center [297, 130] width 158 height 16
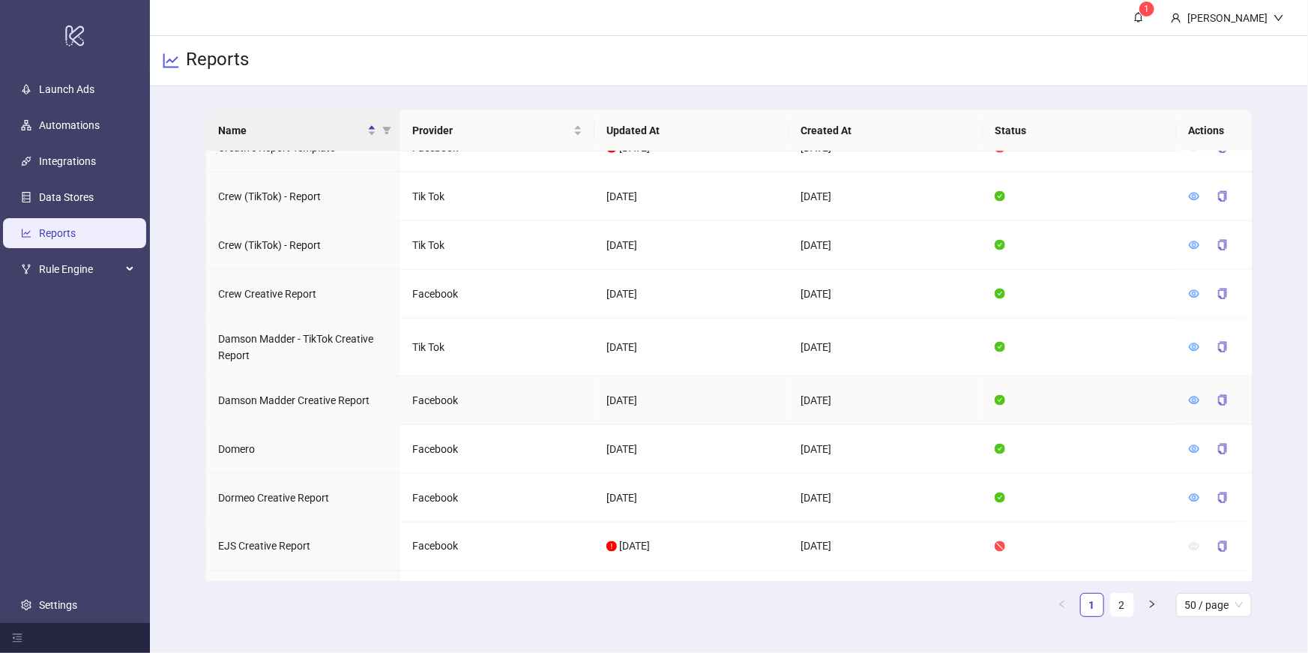
scroll to position [1049, 0]
